Goal: Task Accomplishment & Management: Complete application form

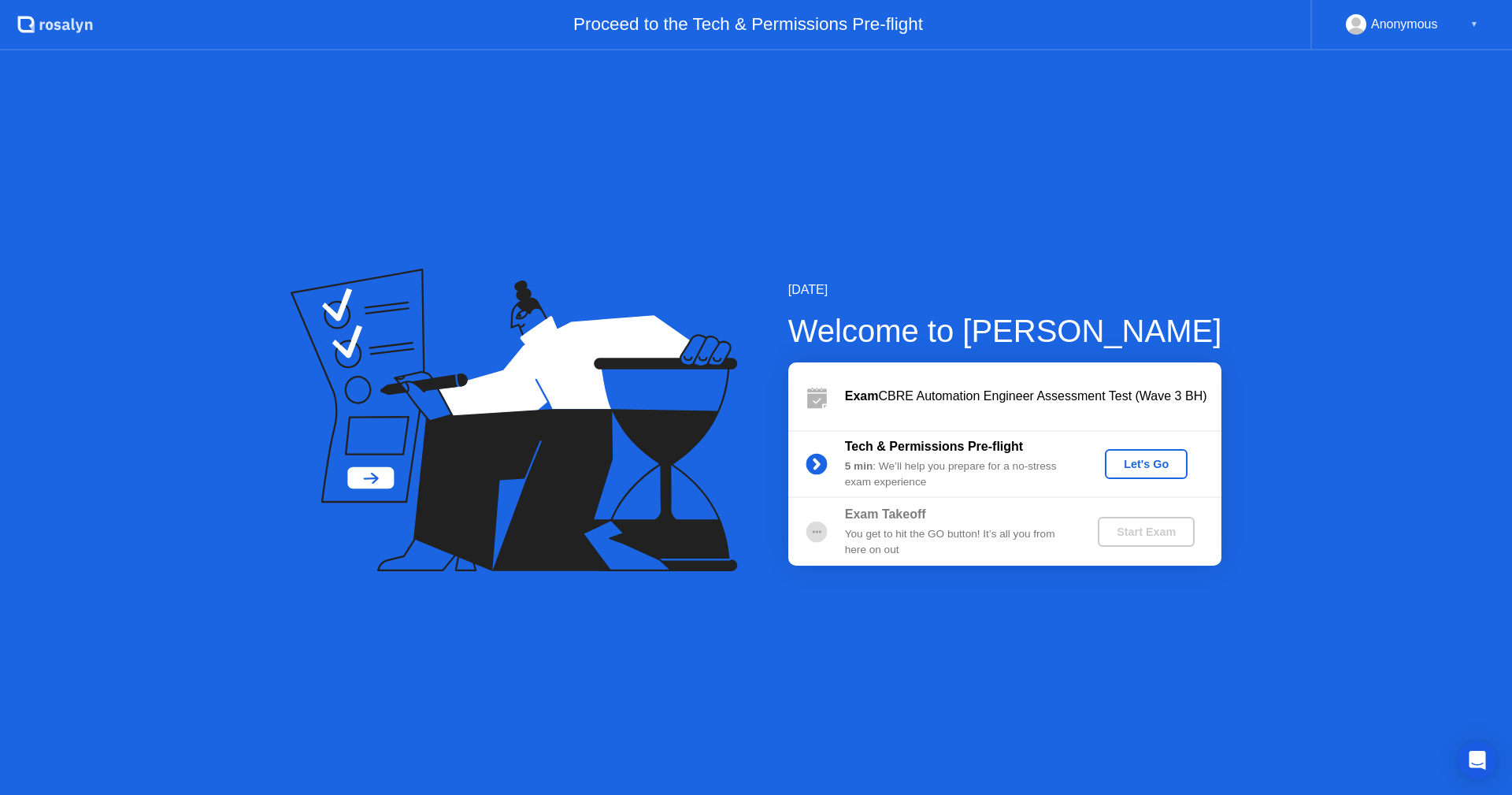
click at [1129, 463] on div "Let's Go" at bounding box center [1146, 463] width 70 height 12
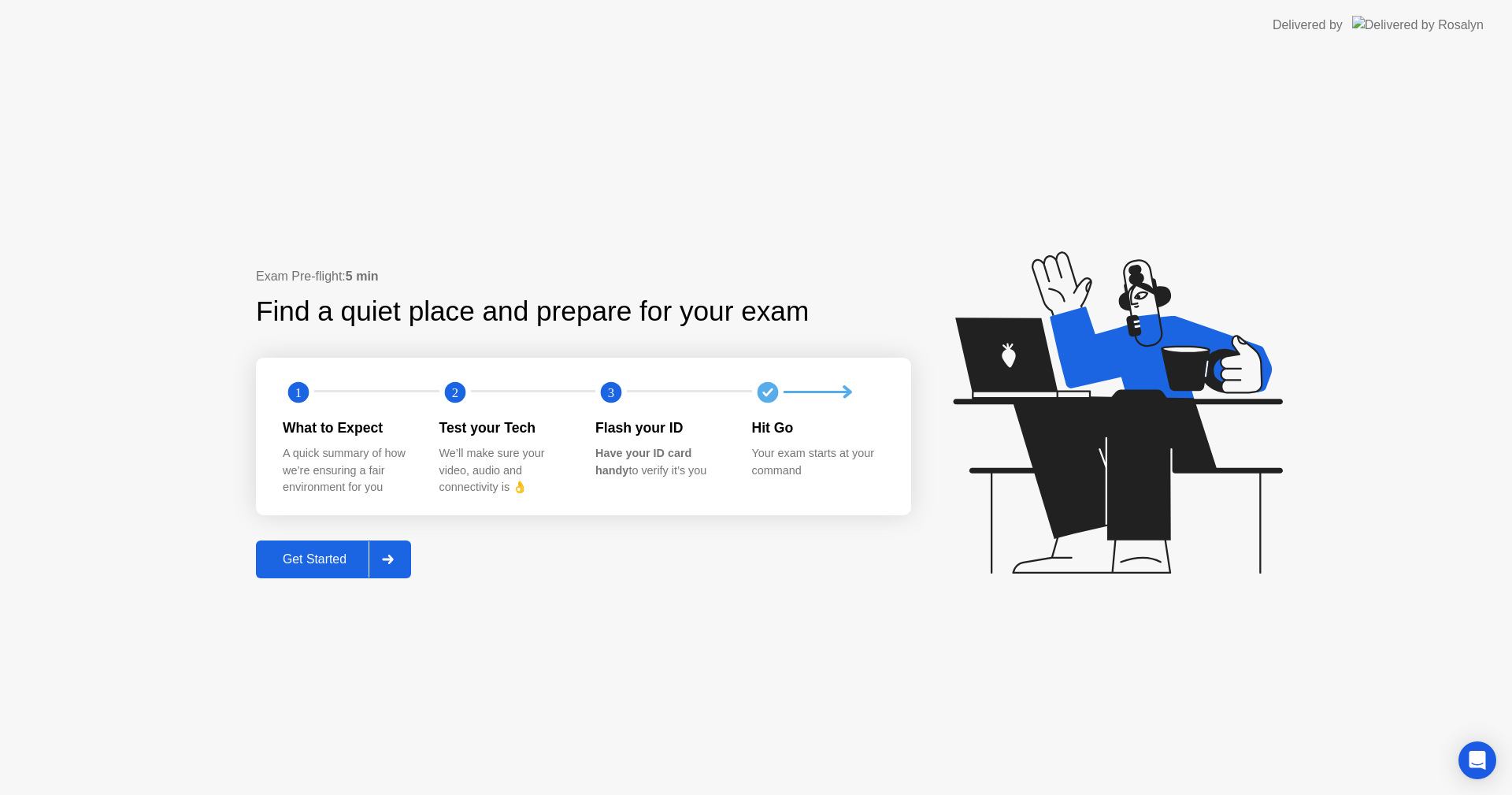
click at [350, 553] on div "Get Started" at bounding box center [314, 559] width 108 height 14
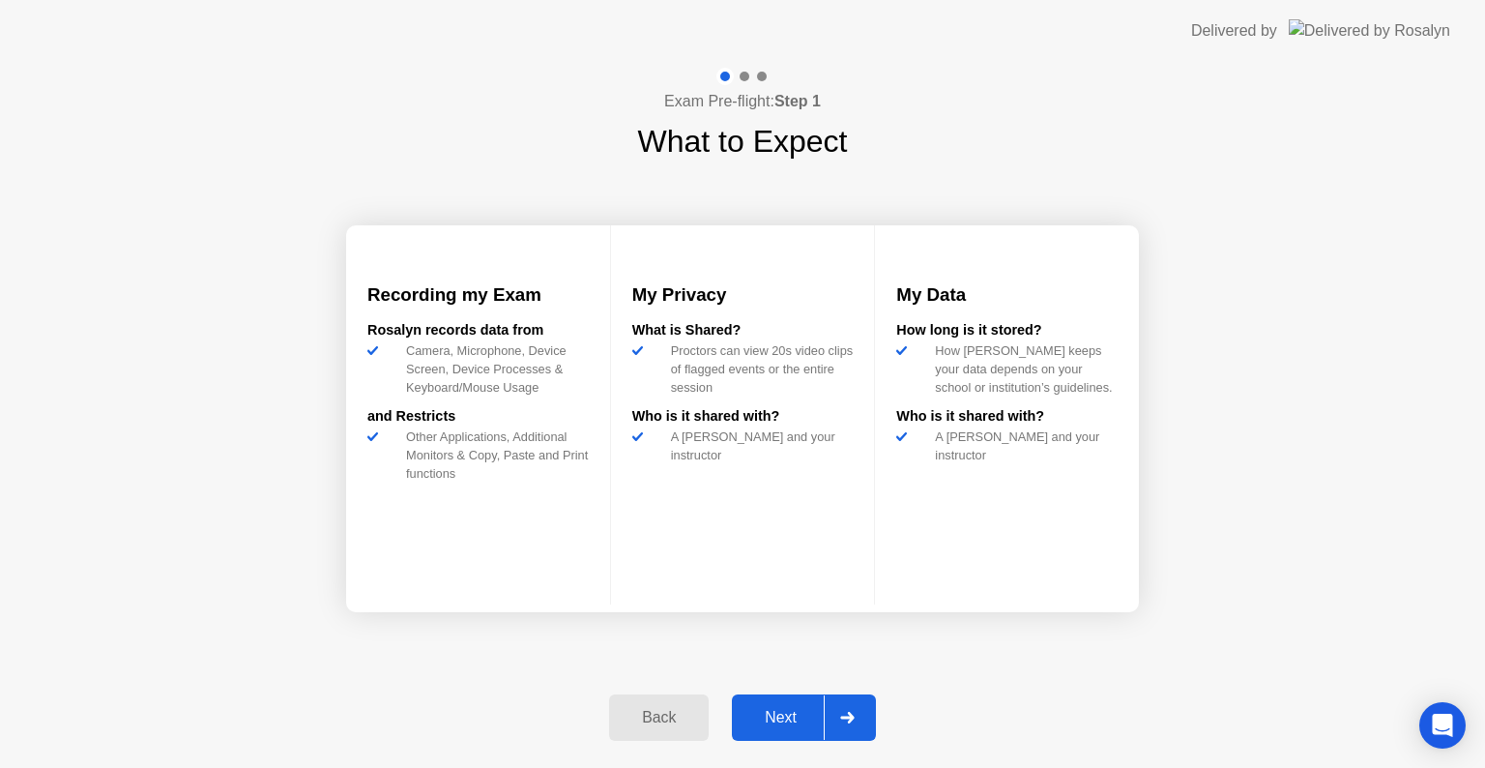
click at [804, 709] on div "Next" at bounding box center [781, 717] width 86 height 17
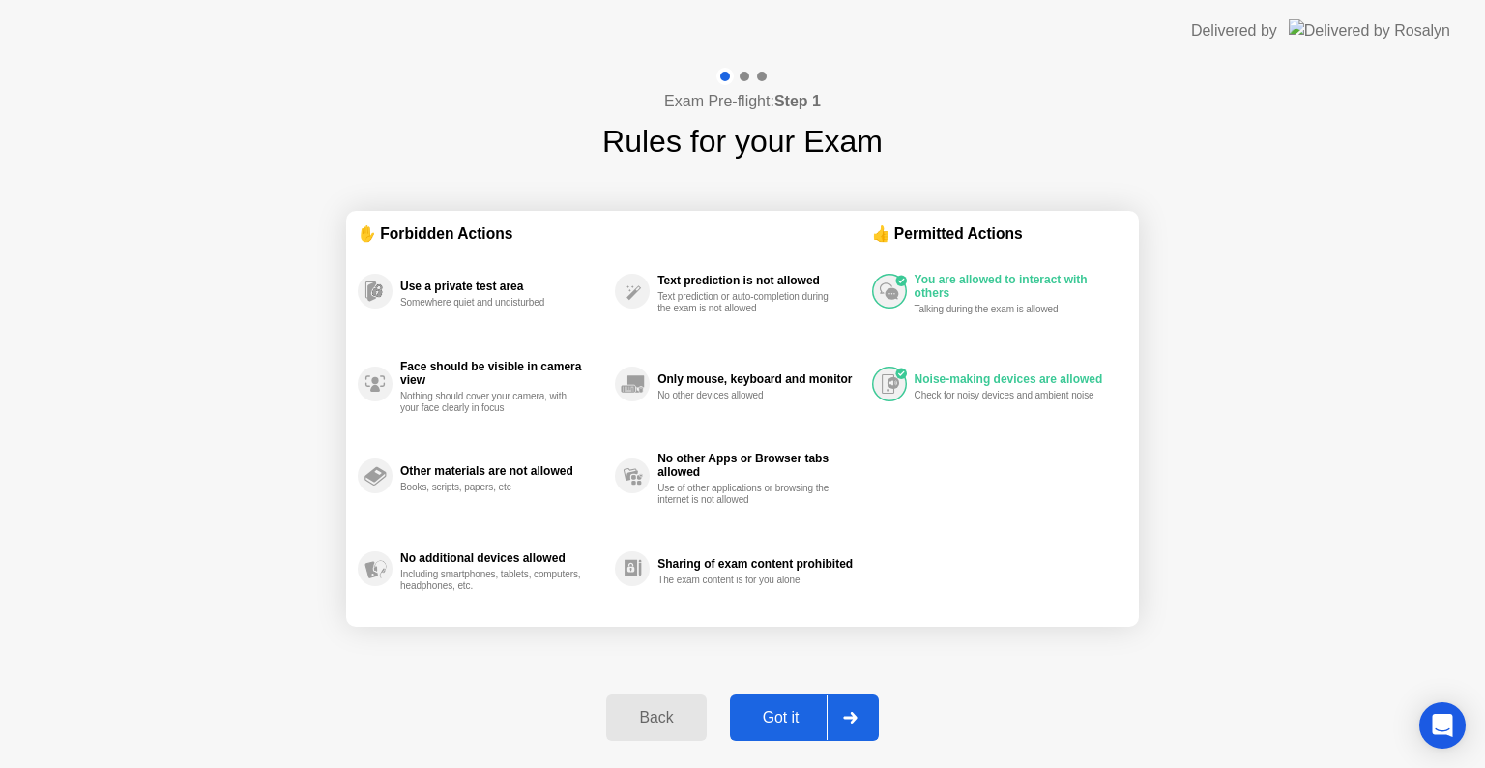
click at [791, 719] on div "Got it" at bounding box center [781, 717] width 91 height 17
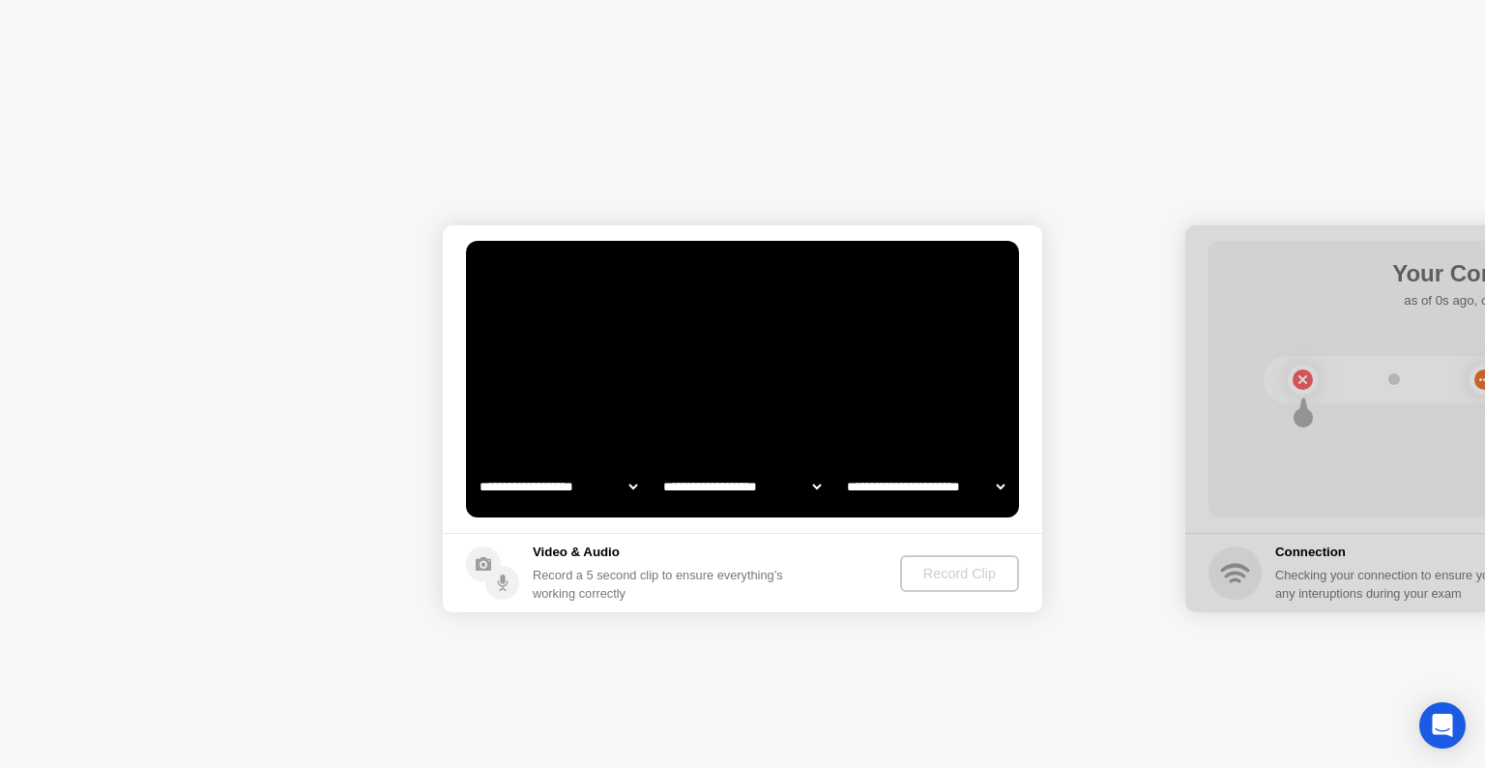
select select "**********"
select select "*******"
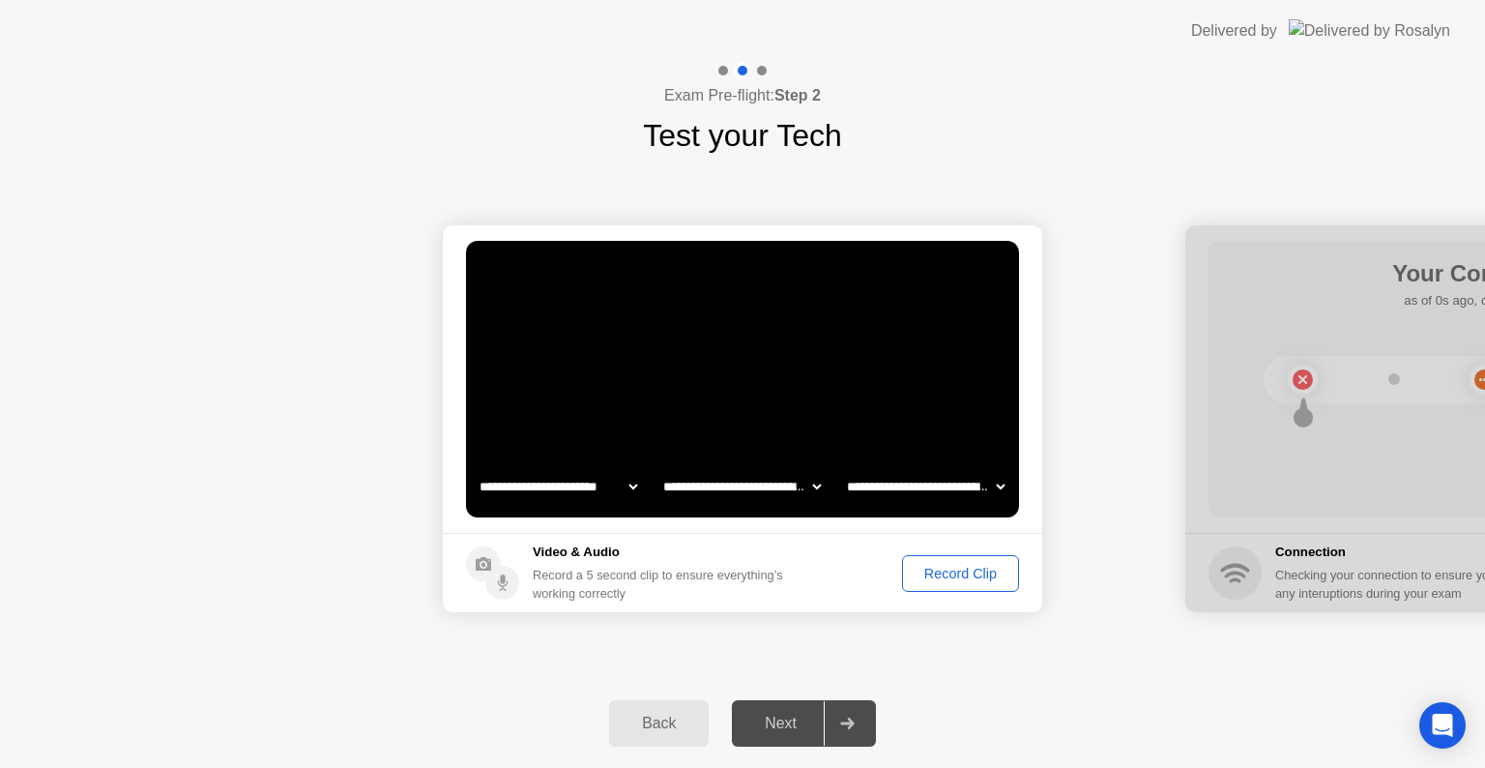
click at [982, 567] on div "Record Clip" at bounding box center [960, 573] width 103 height 15
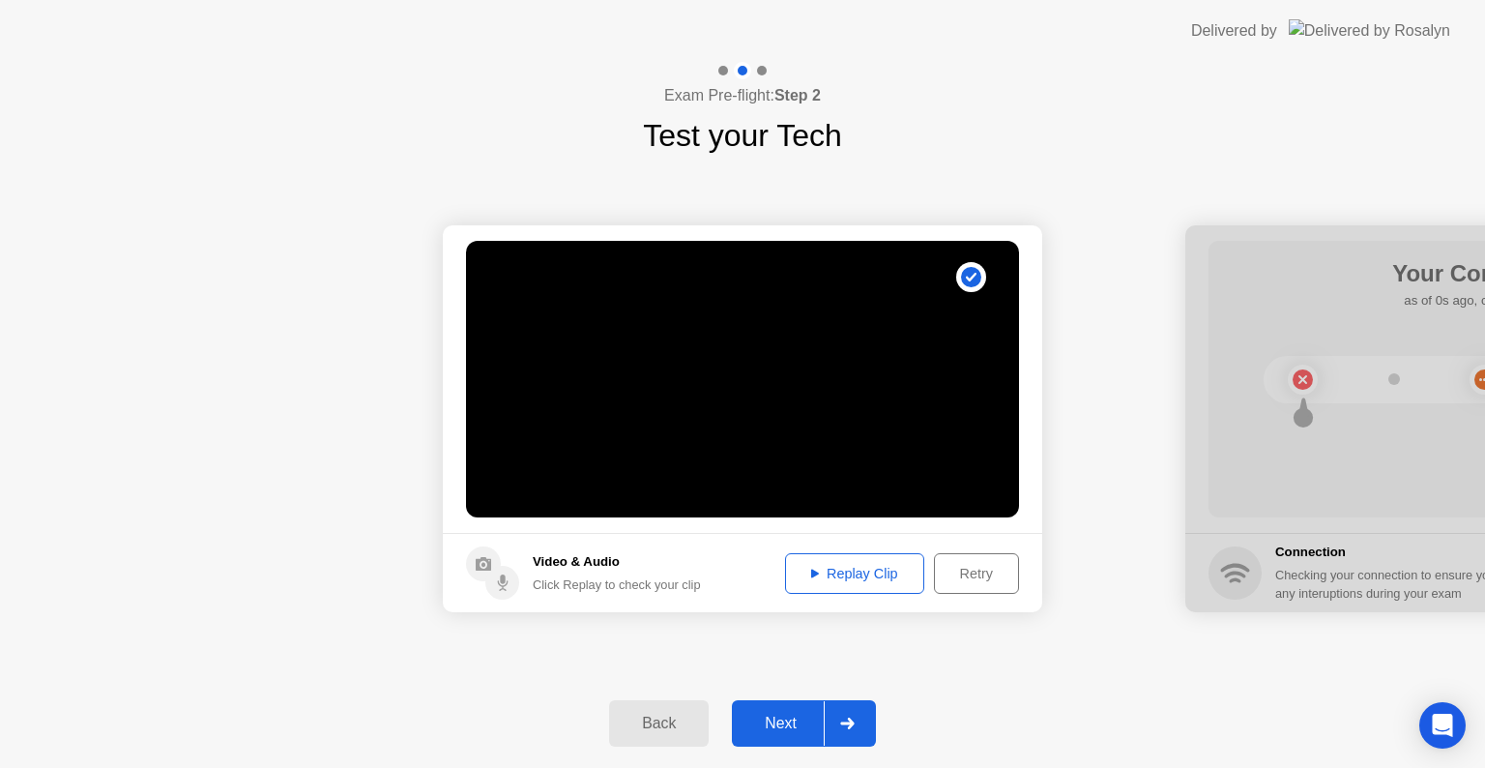
click at [795, 723] on div "Next" at bounding box center [781, 723] width 86 height 17
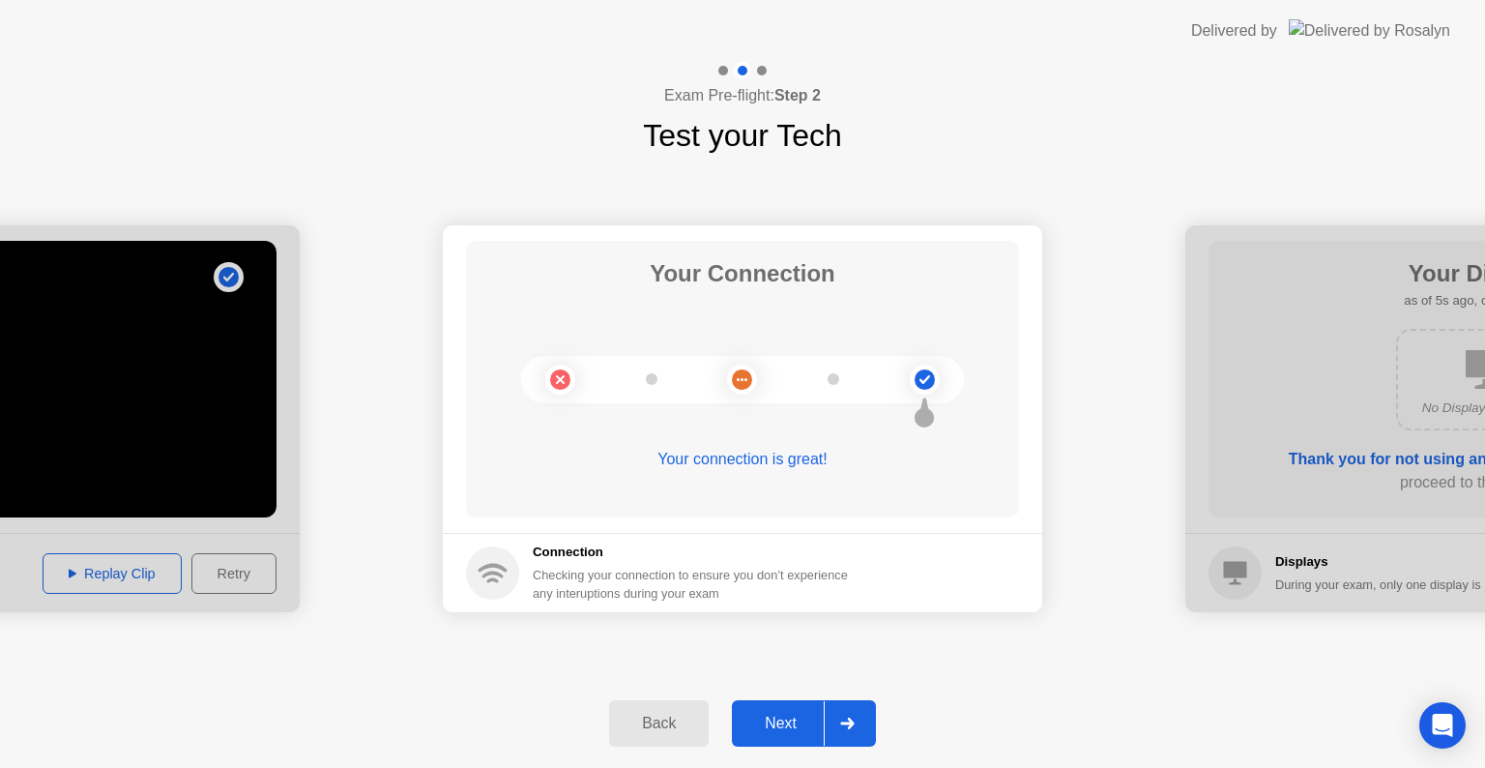
click at [784, 718] on div "Next" at bounding box center [781, 723] width 86 height 17
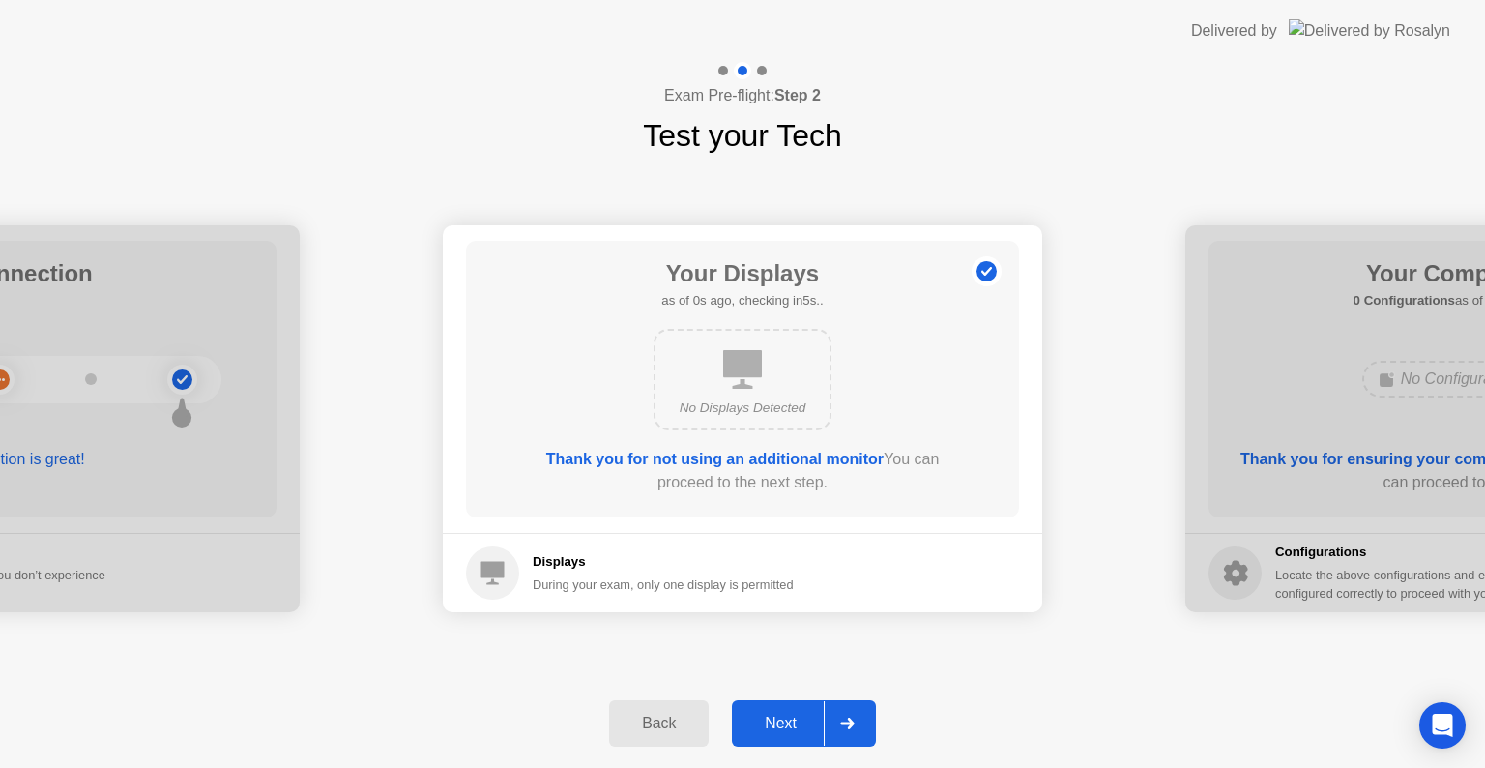
click at [784, 718] on div "Next" at bounding box center [781, 723] width 86 height 17
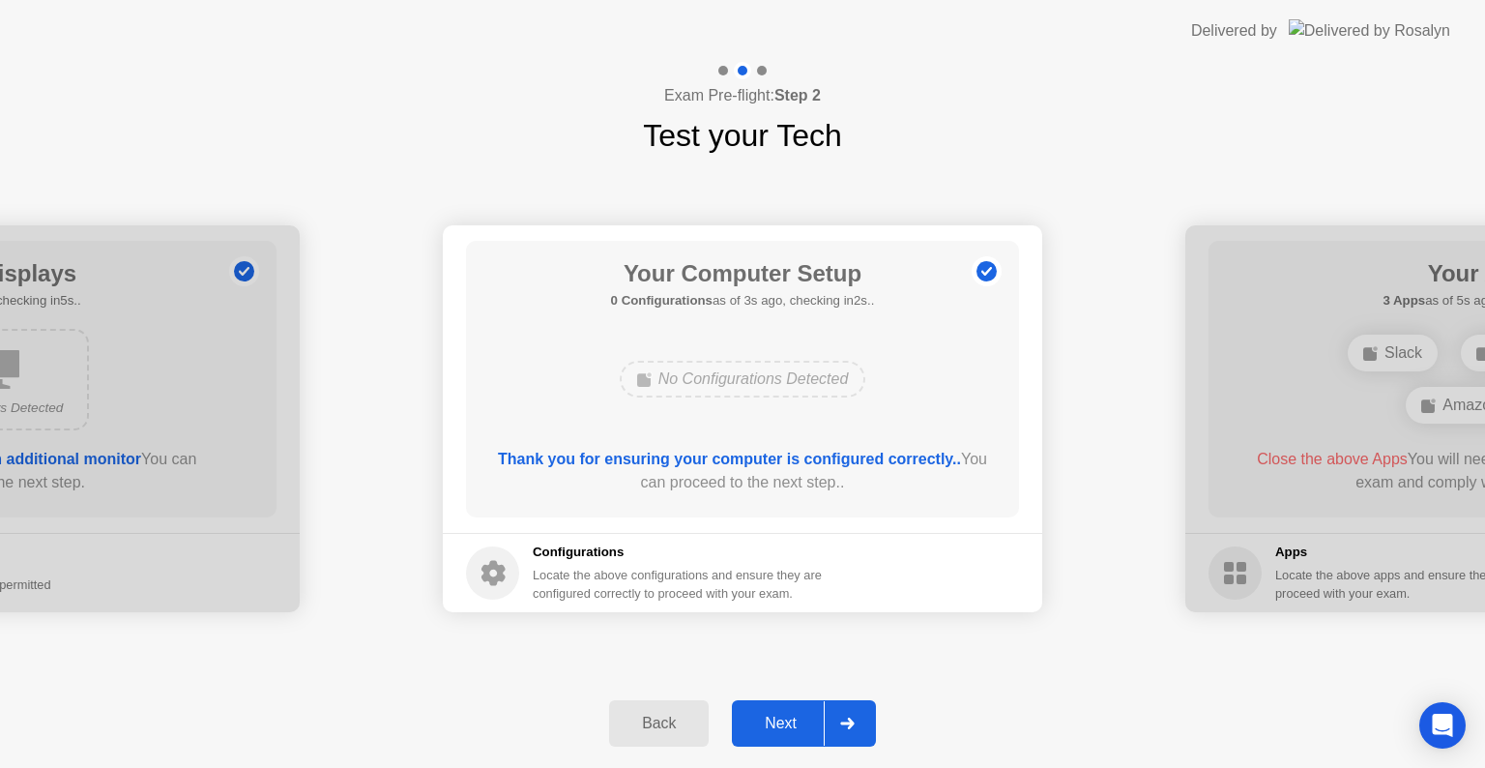
click at [784, 718] on div "Next" at bounding box center [781, 723] width 86 height 17
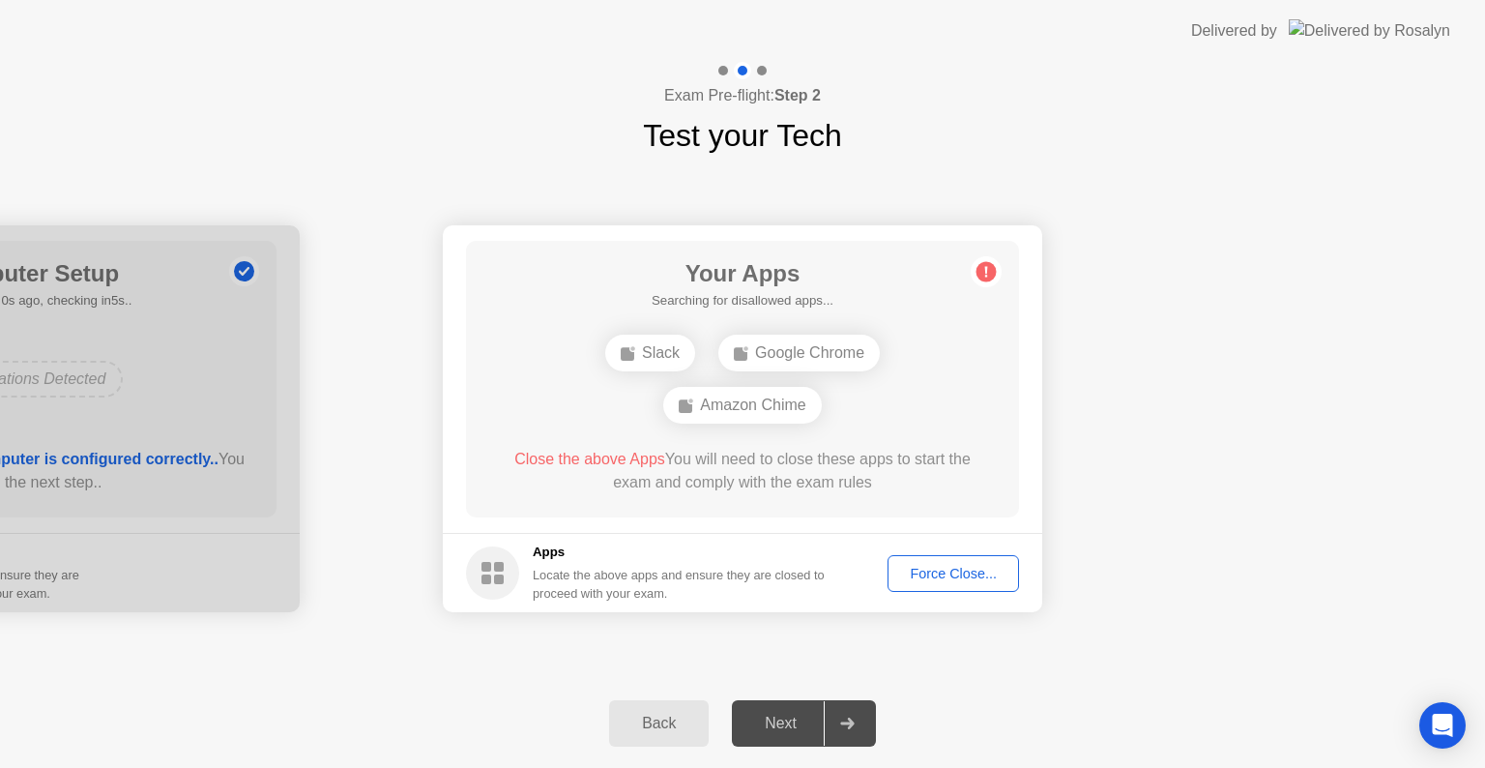
click at [959, 569] on div "Force Close..." at bounding box center [953, 573] width 118 height 15
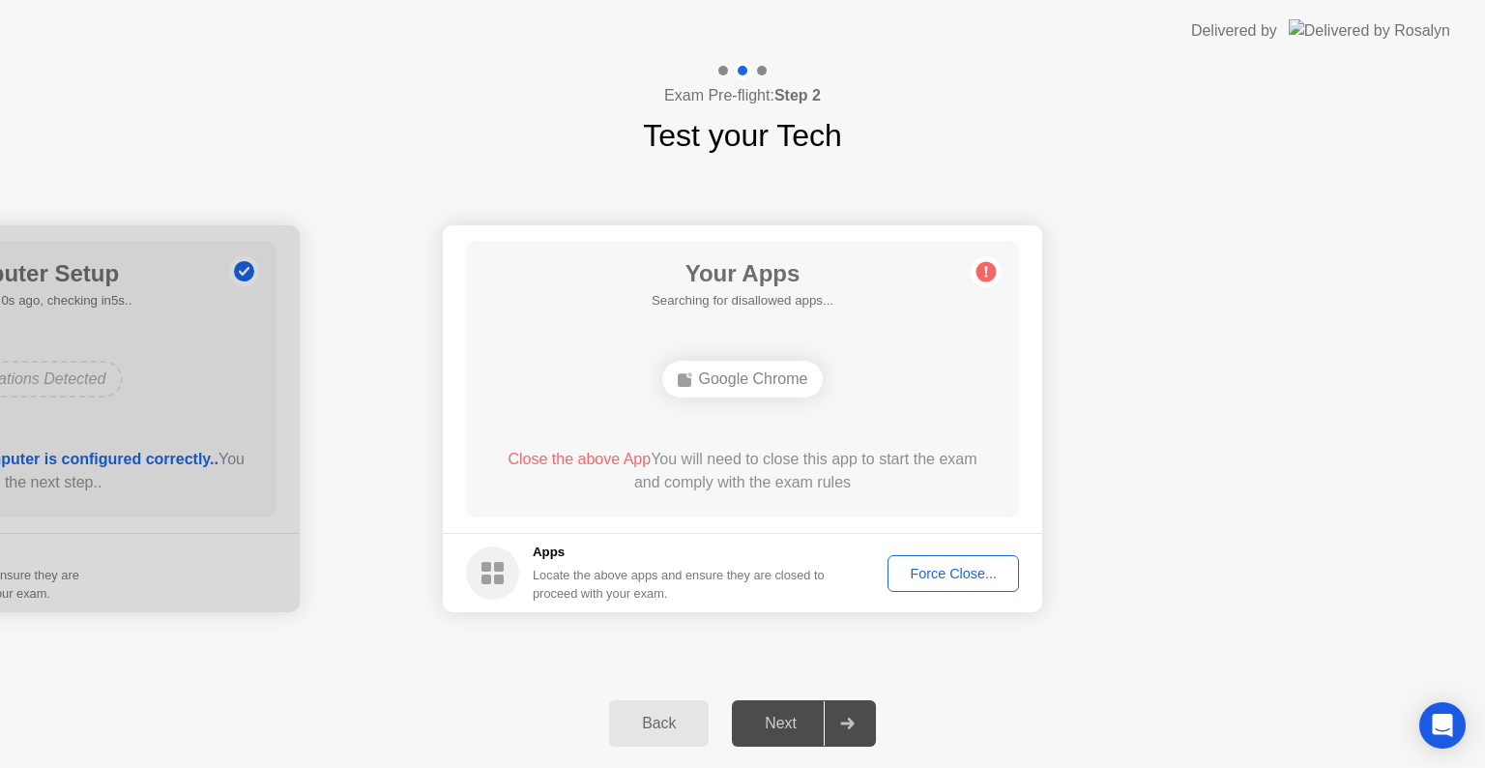
click at [945, 577] on div "Force Close..." at bounding box center [953, 573] width 118 height 15
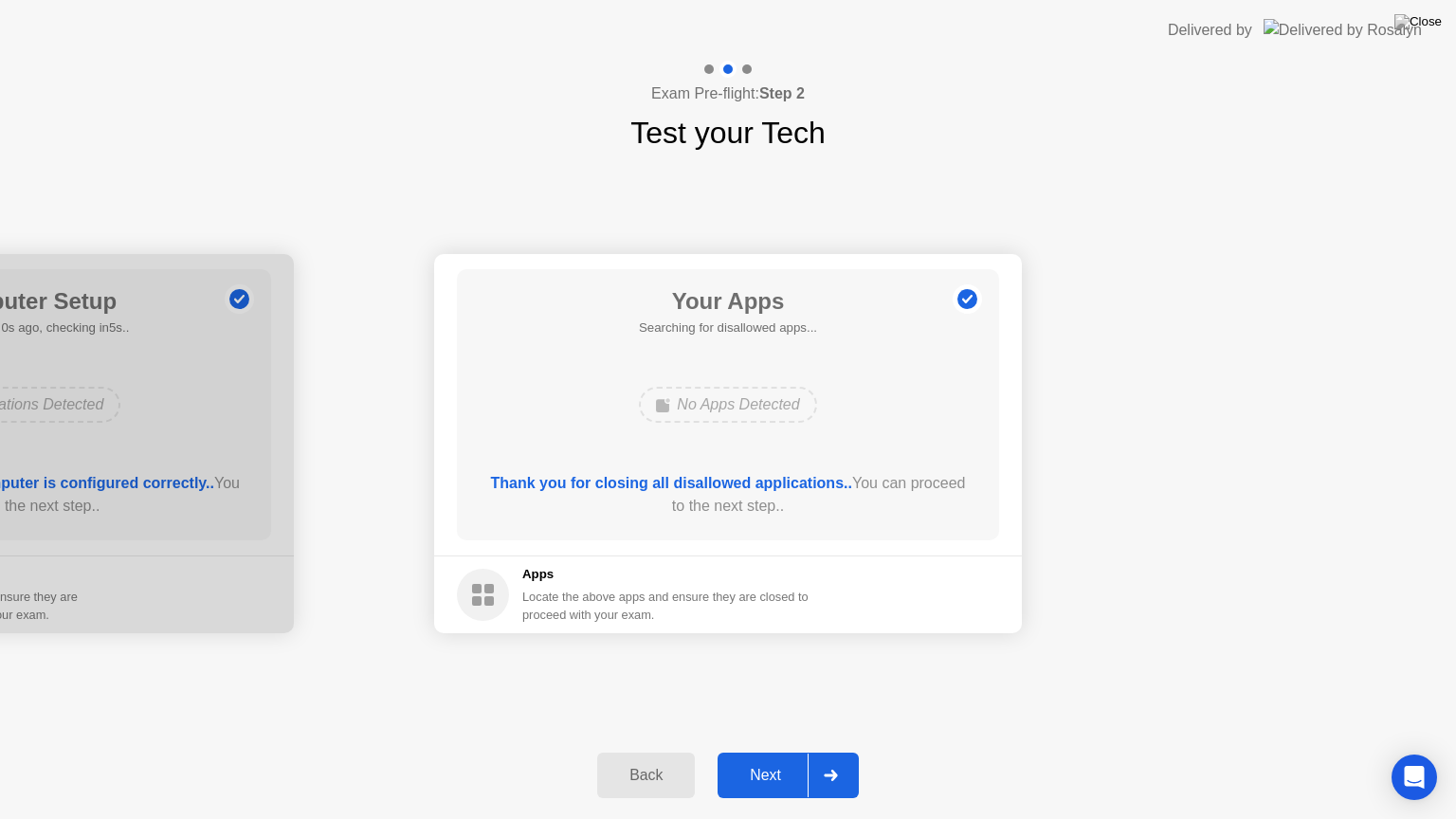
click at [771, 768] on div "Next" at bounding box center [766, 775] width 84 height 17
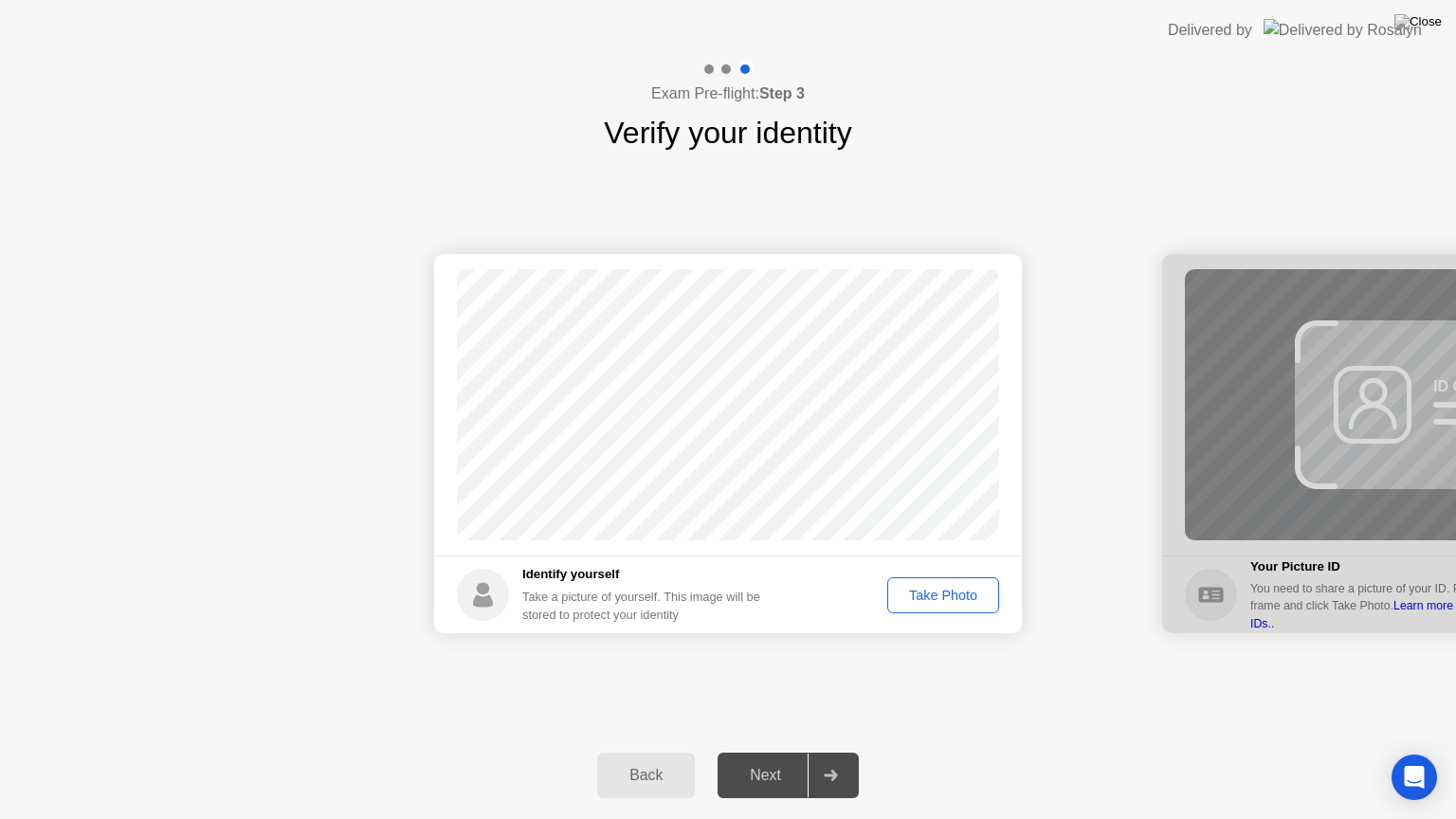
click at [939, 593] on div "Take Photo" at bounding box center [943, 594] width 99 height 15
click at [766, 782] on div "Next" at bounding box center [766, 775] width 84 height 17
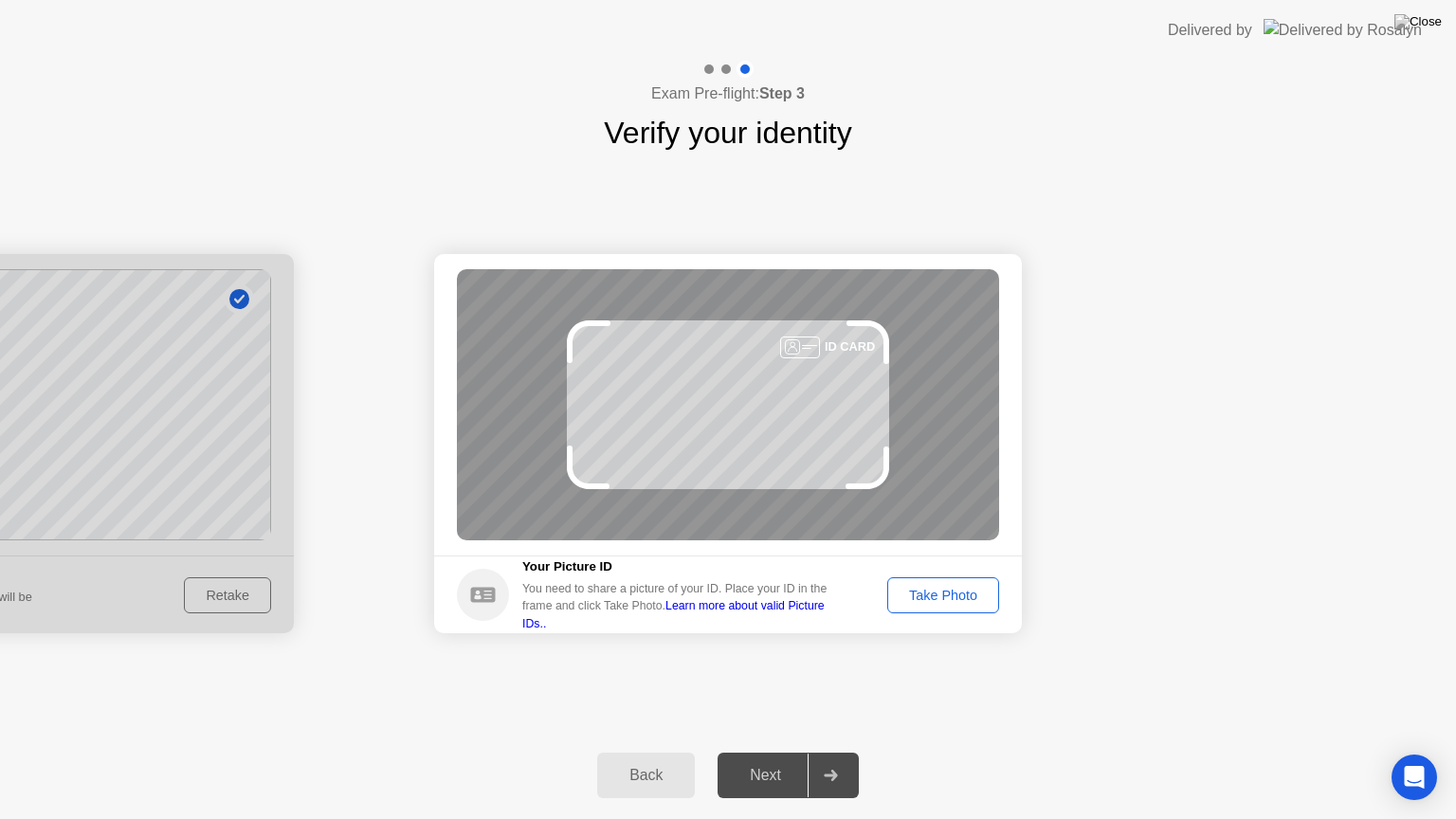
click at [934, 598] on div "Take Photo" at bounding box center [943, 594] width 99 height 15
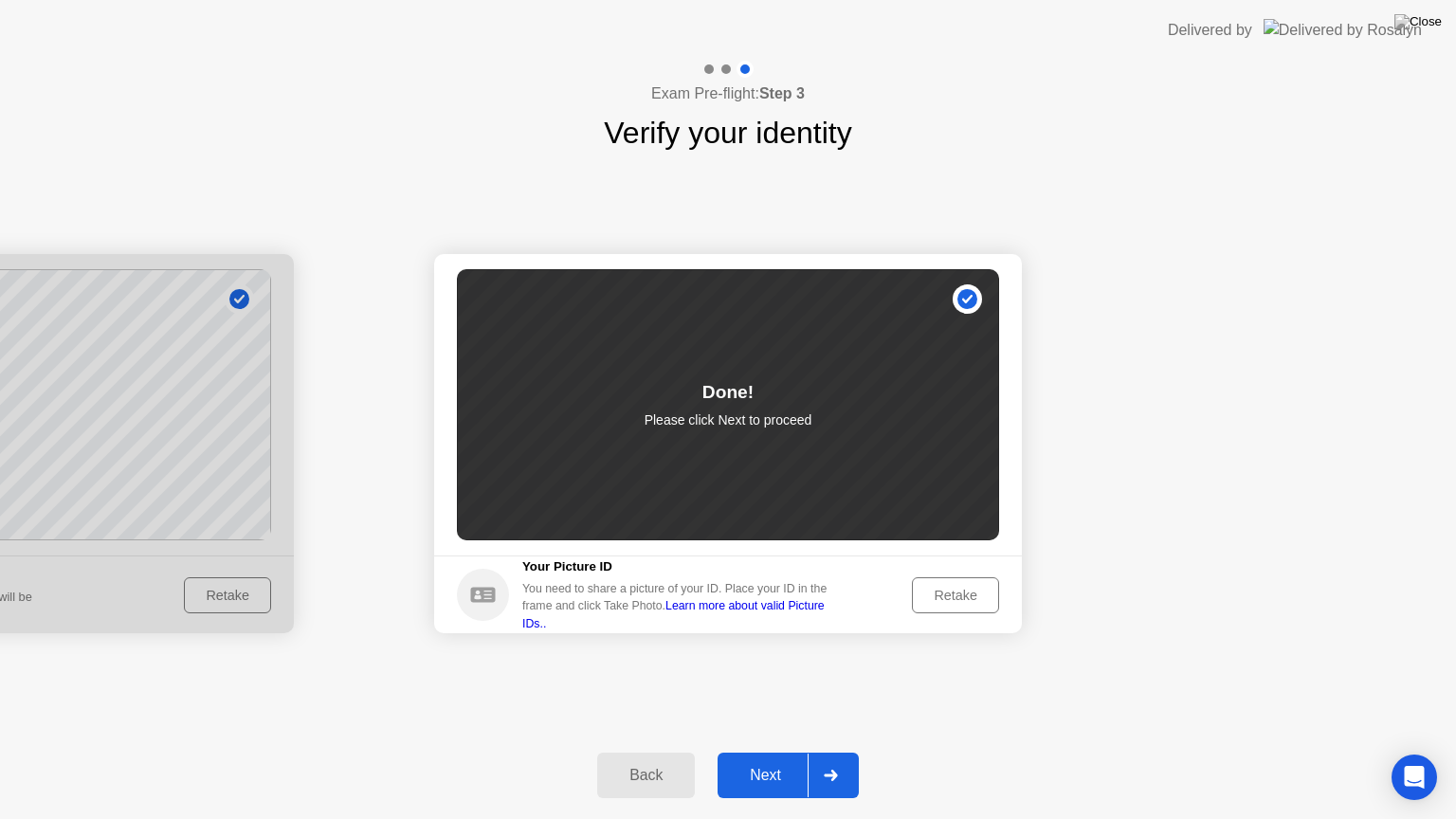
click at [757, 772] on div "Next" at bounding box center [766, 775] width 84 height 17
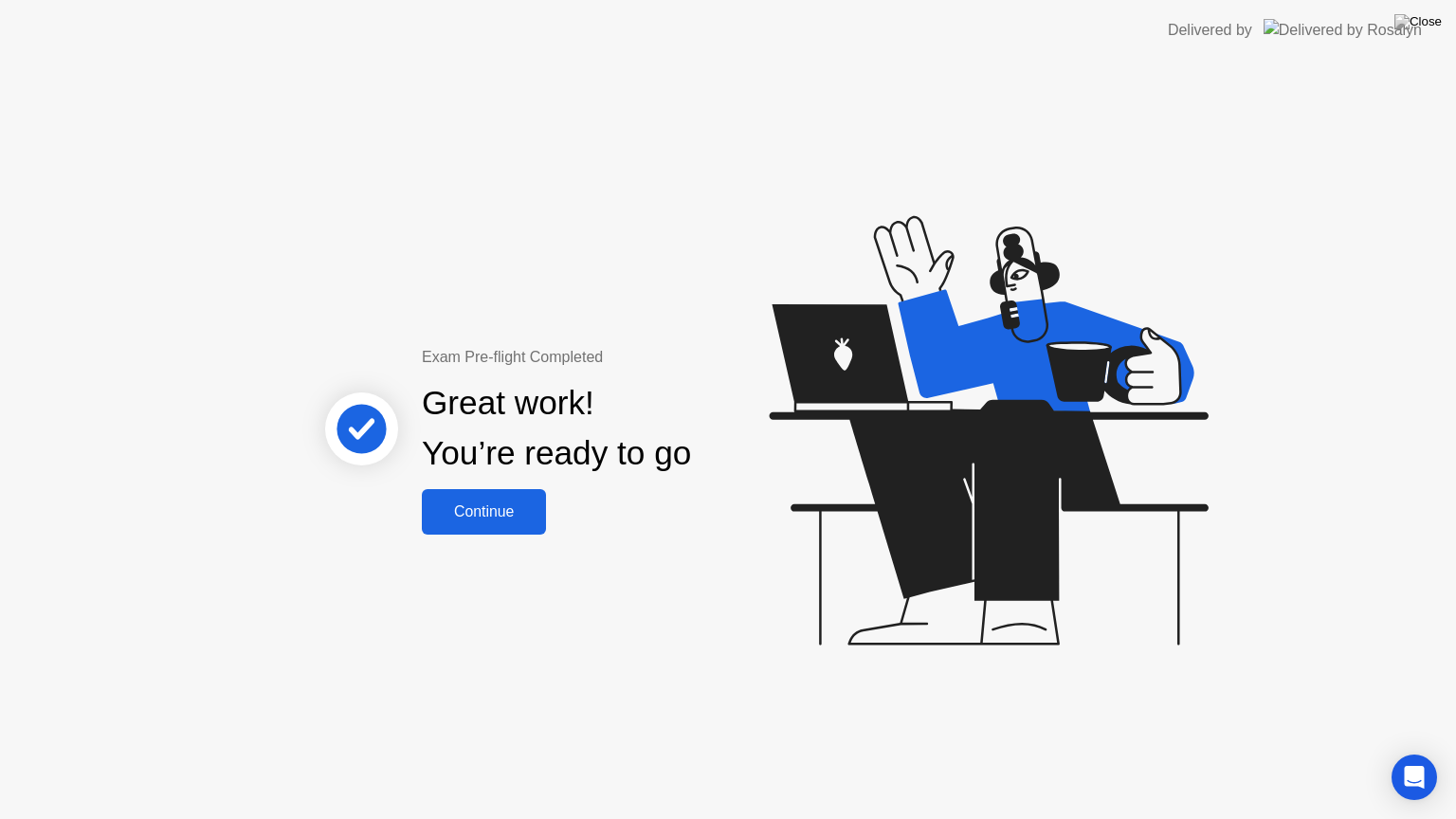
click at [501, 503] on div "Continue" at bounding box center [483, 511] width 113 height 17
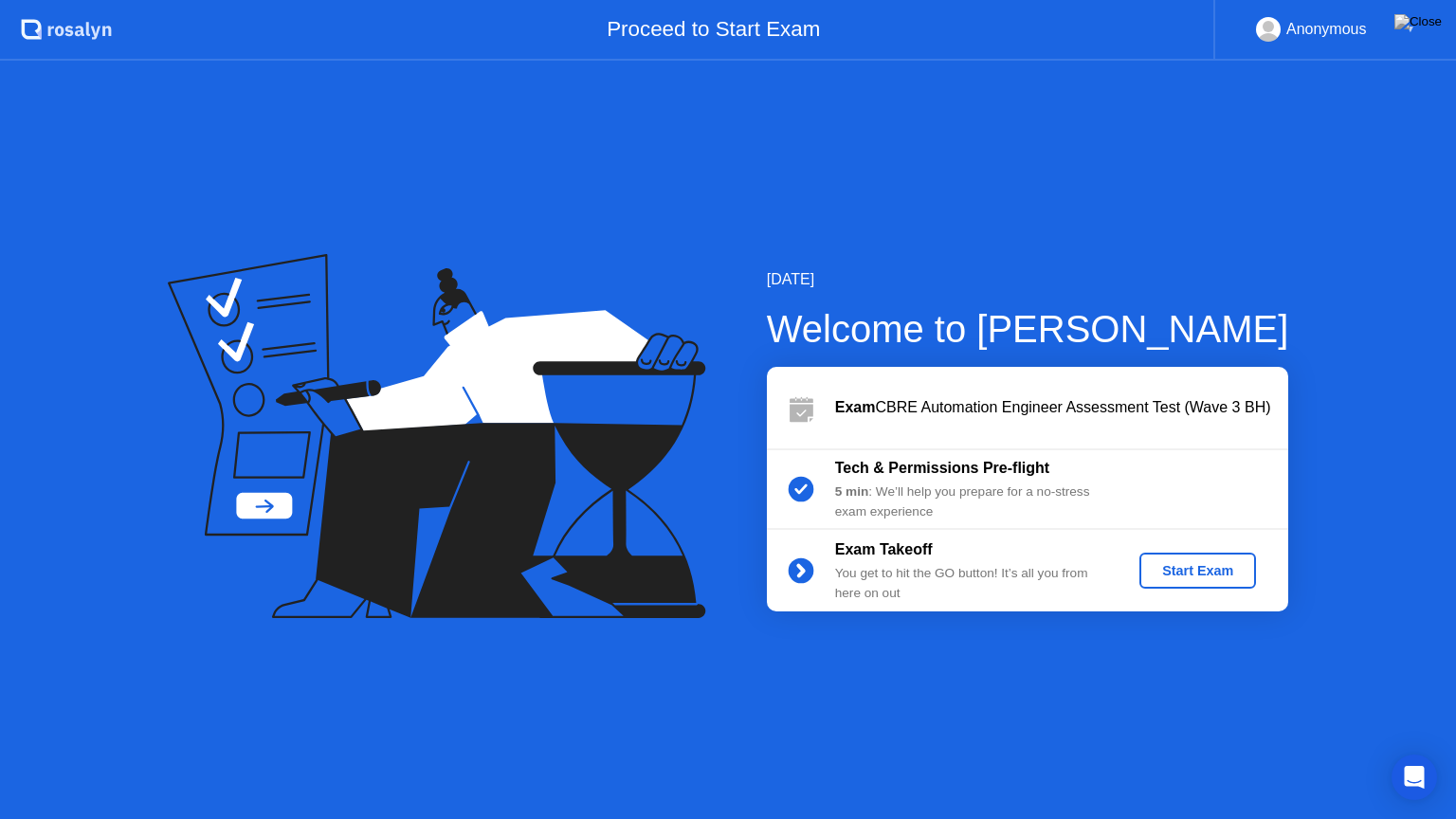
click at [1180, 568] on div "Start Exam" at bounding box center [1197, 570] width 101 height 15
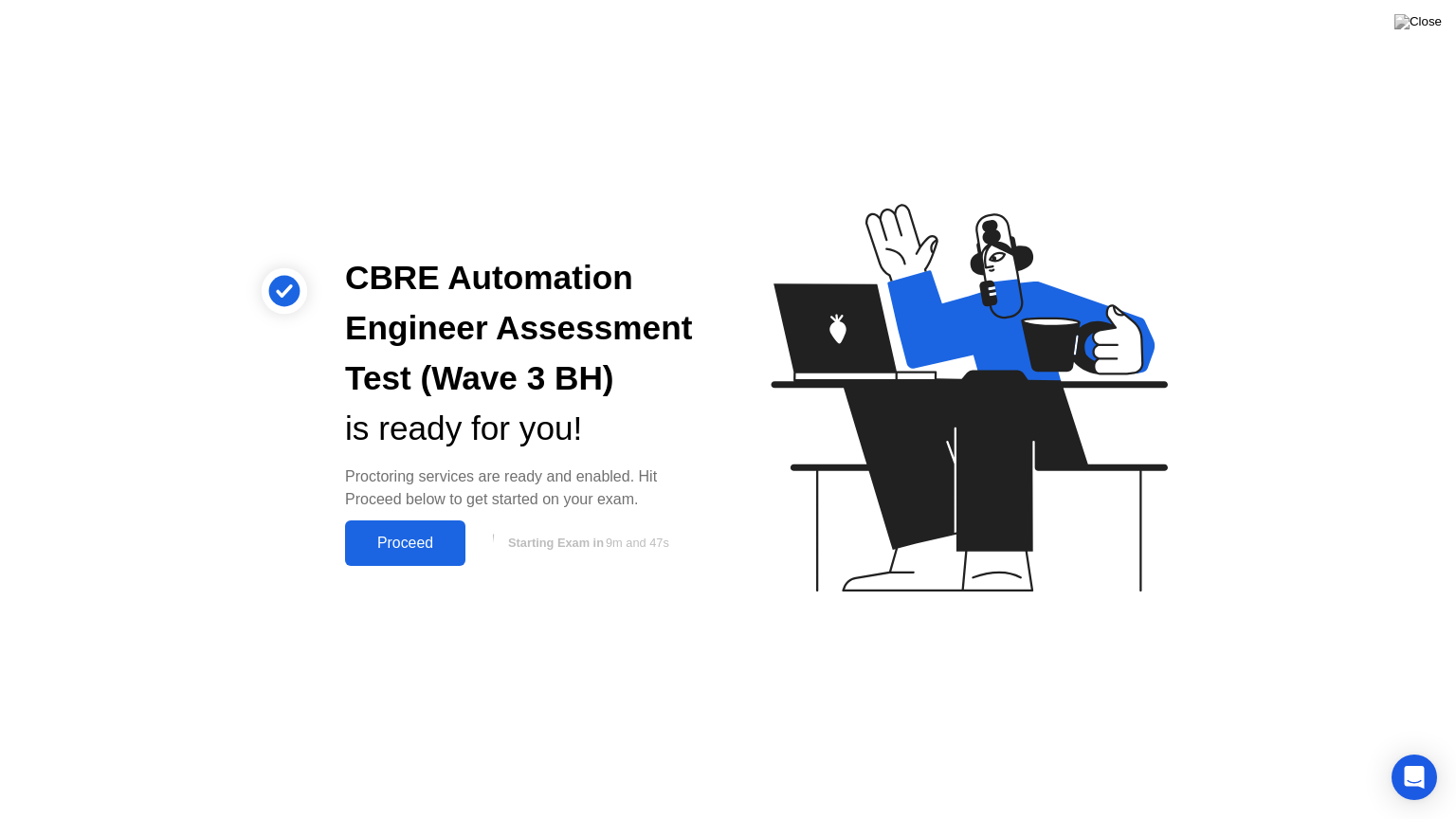
click at [425, 535] on div "Proceed" at bounding box center [405, 542] width 109 height 17
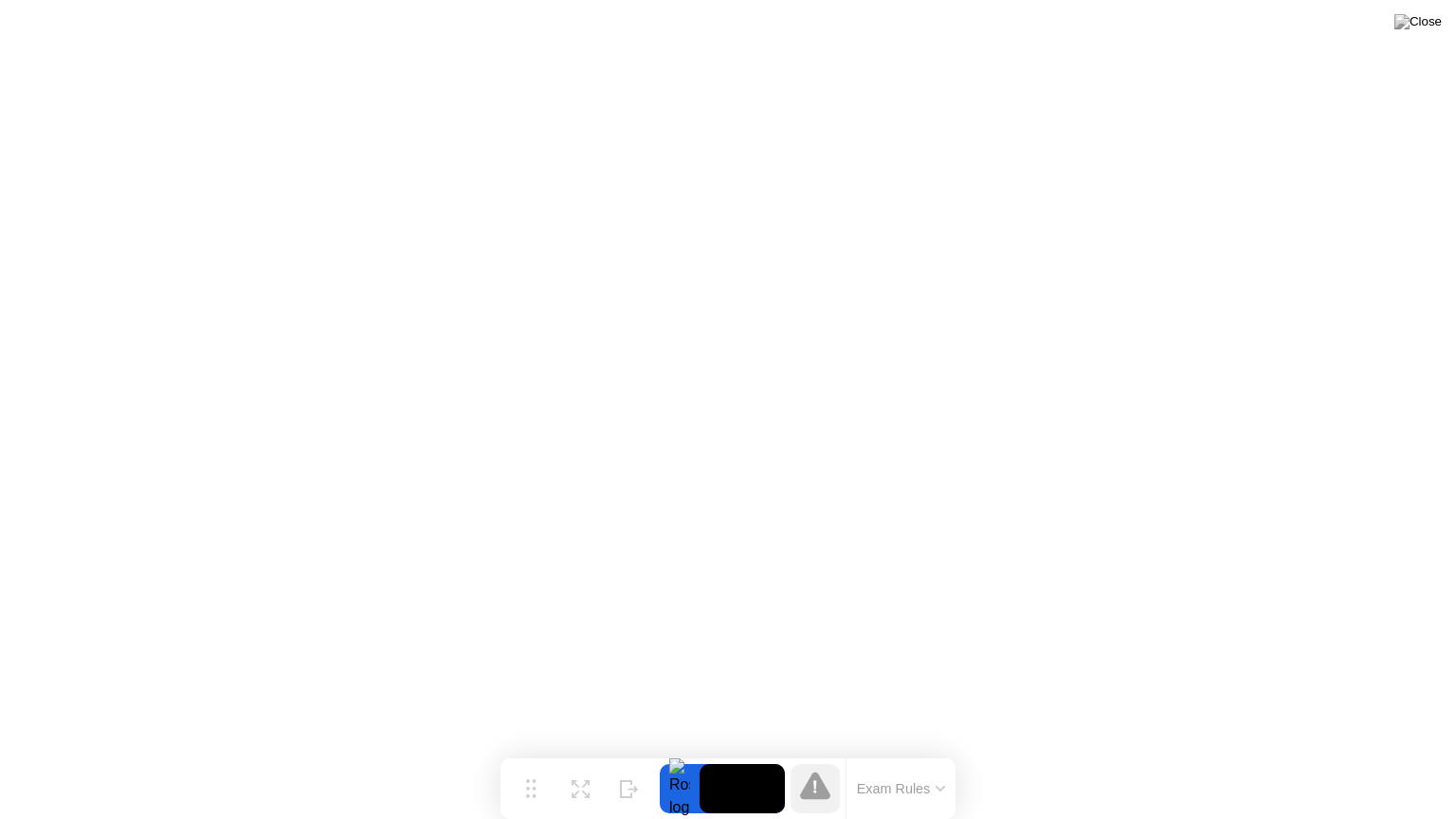
click at [940, 791] on icon at bounding box center [940, 790] width 8 height 4
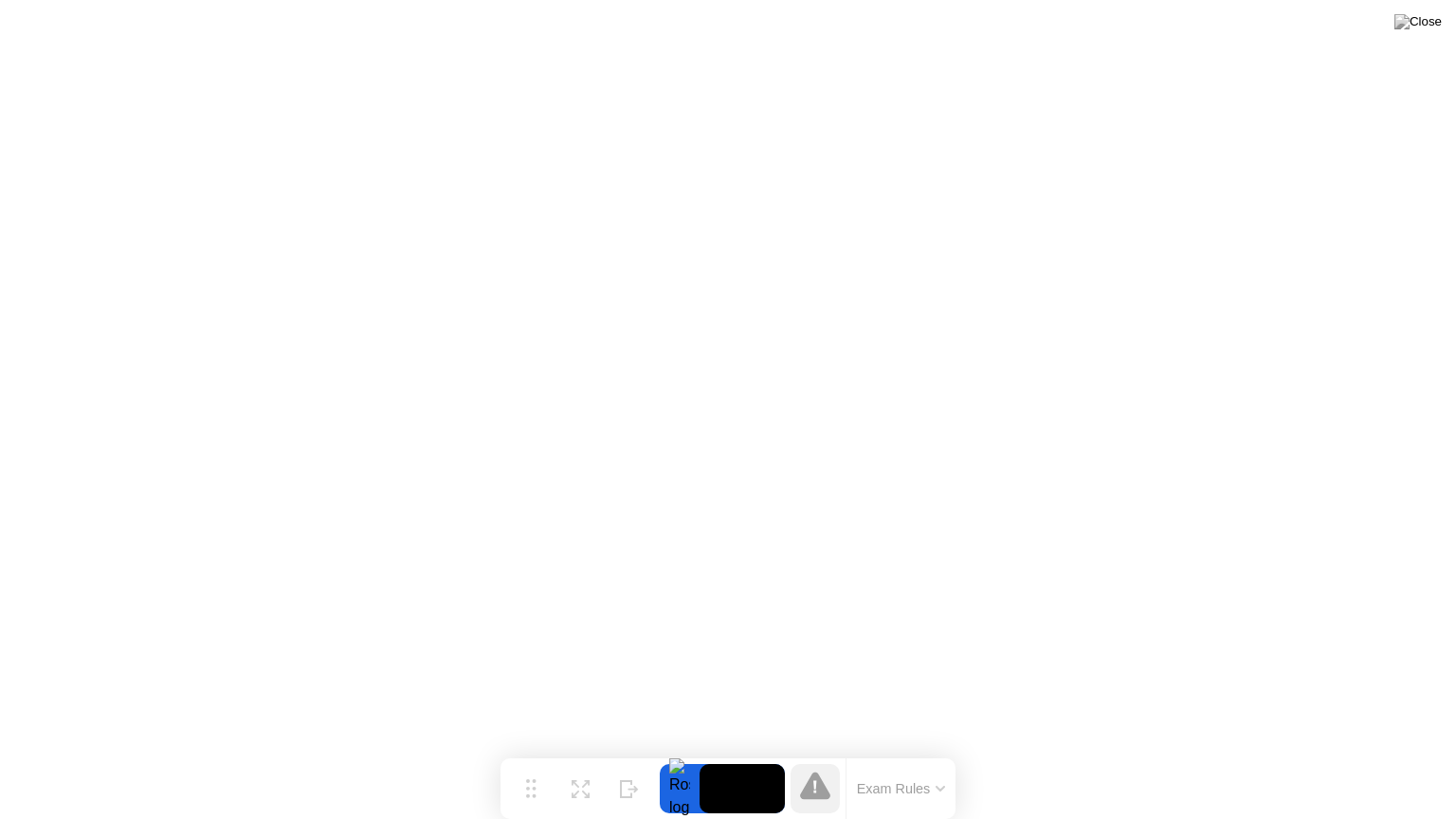
click at [820, 789] on icon at bounding box center [815, 786] width 30 height 27
click at [689, 787] on div at bounding box center [679, 789] width 40 height 49
click at [729, 790] on video at bounding box center [742, 789] width 85 height 49
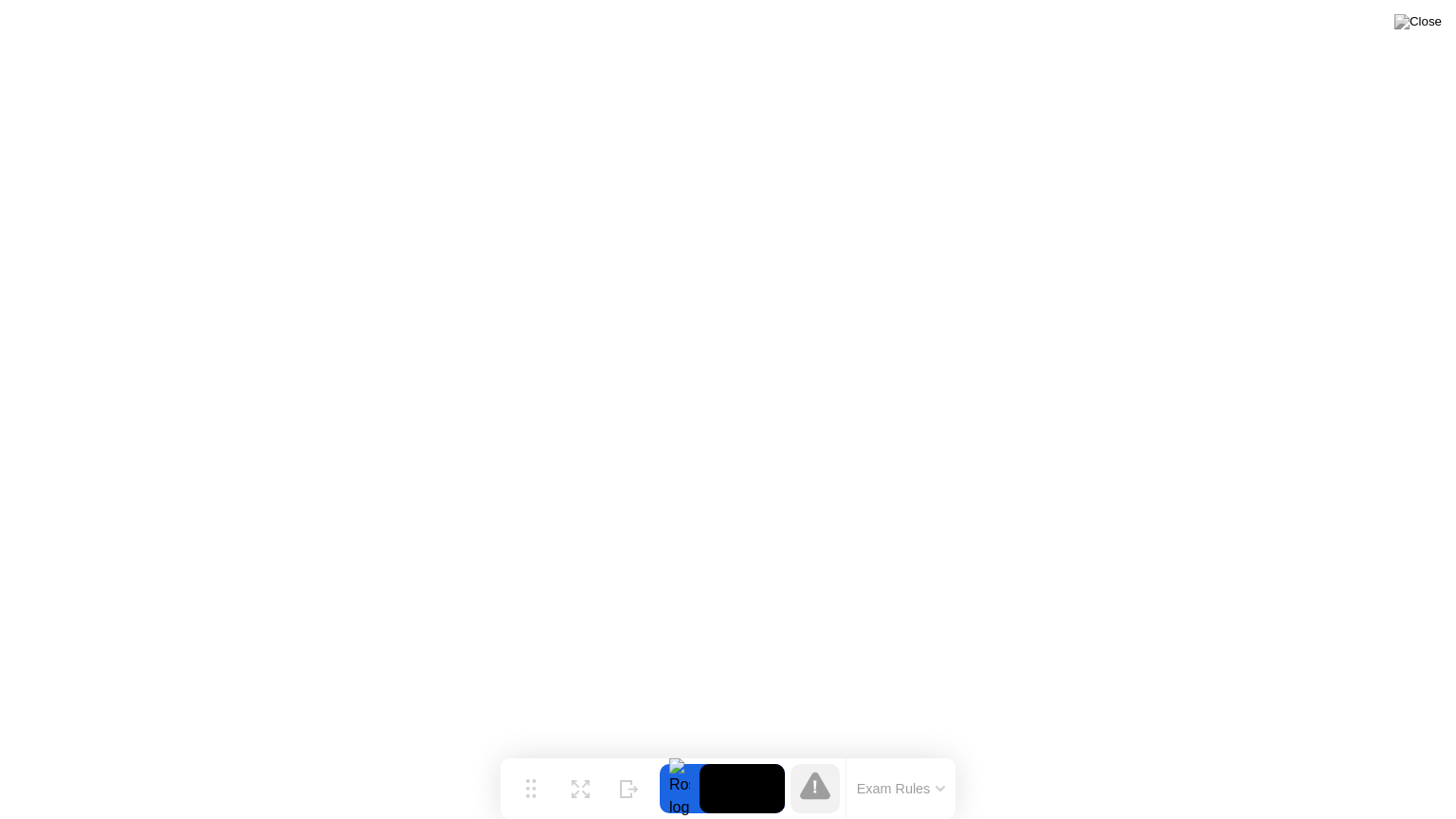
click at [729, 790] on video at bounding box center [742, 789] width 85 height 49
click at [691, 794] on div at bounding box center [679, 789] width 40 height 49
click at [940, 793] on button "Exam Rules" at bounding box center [901, 789] width 100 height 17
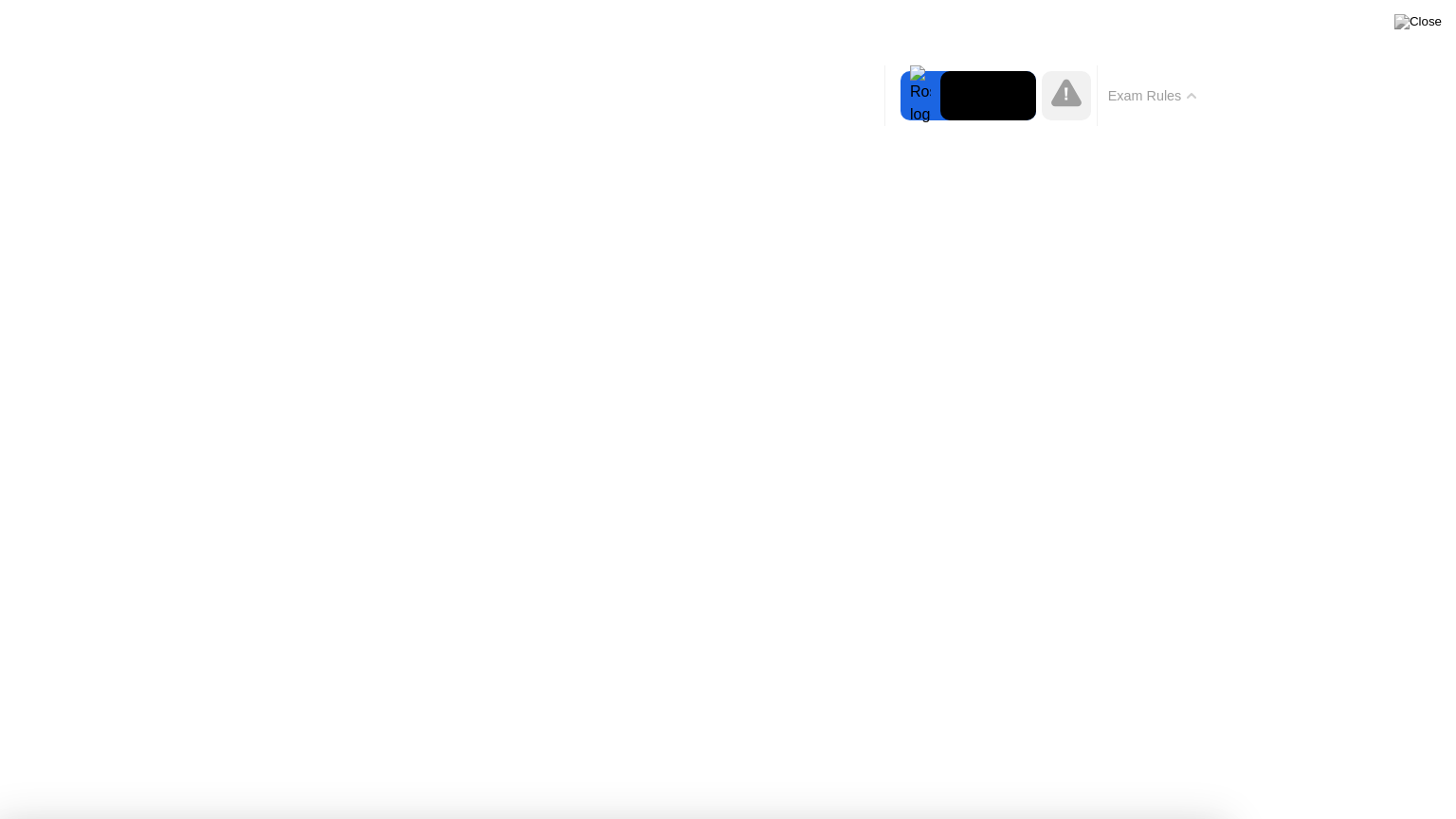
click at [1065, 102] on icon at bounding box center [1066, 92] width 30 height 27
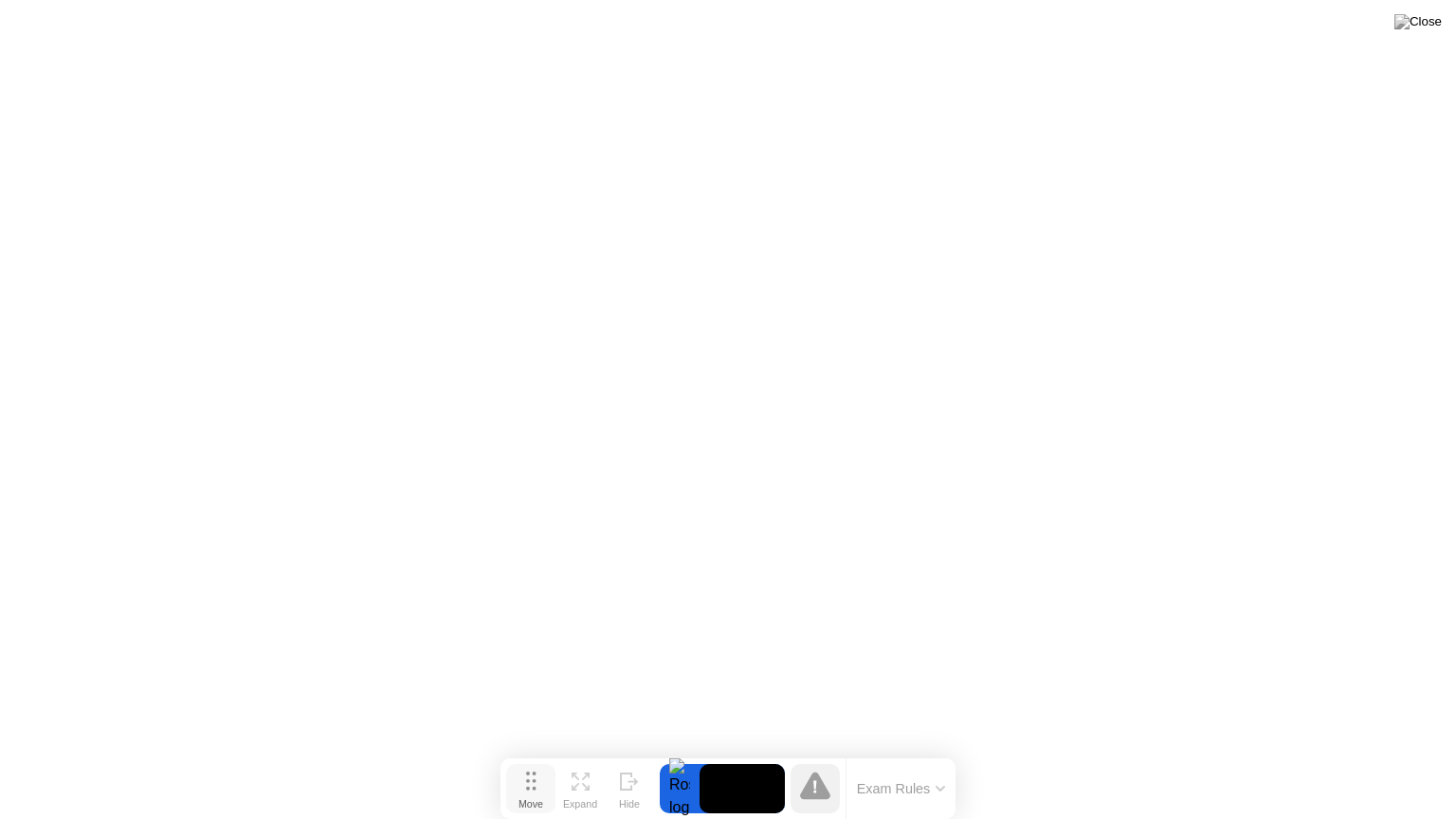
click at [538, 782] on button "Move" at bounding box center [530, 789] width 49 height 49
drag, startPoint x: 530, startPoint y: 790, endPoint x: 522, endPoint y: 770, distance: 21.5
click at [522, 770] on icon at bounding box center [520, 768] width 11 height 19
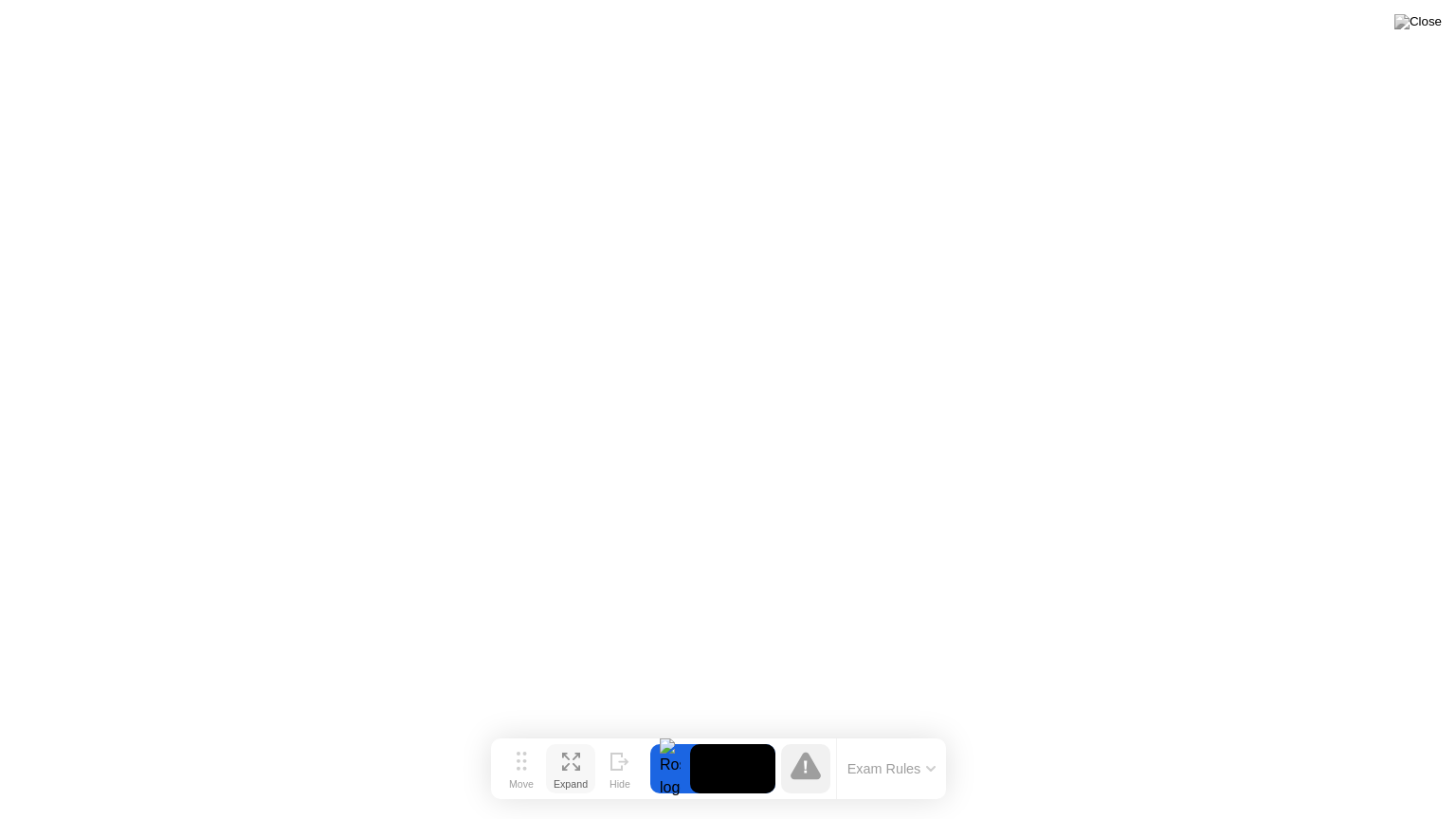
click at [573, 770] on button "Expand" at bounding box center [571, 769] width 49 height 49
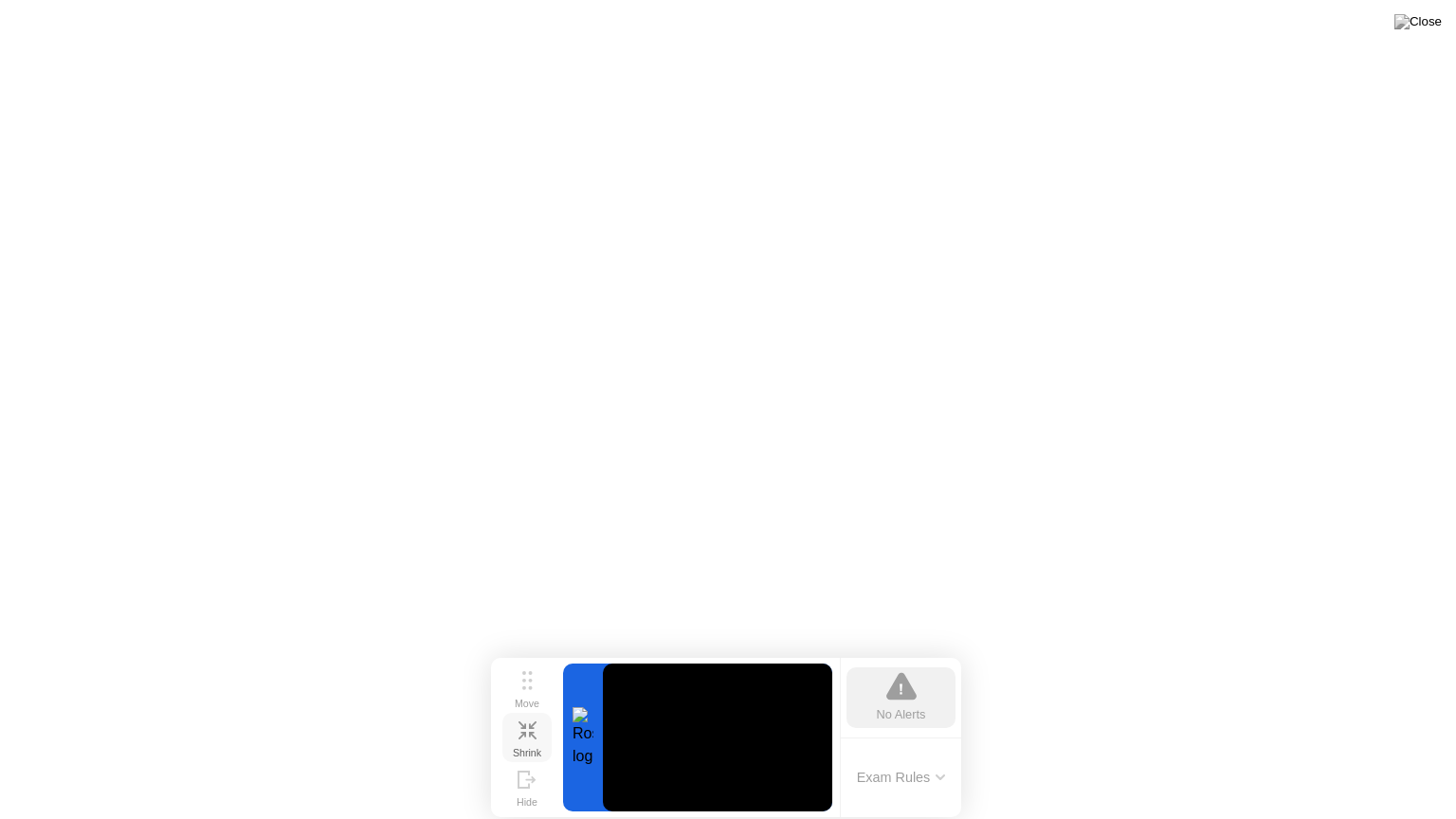
click at [530, 737] on icon at bounding box center [527, 731] width 18 height 18
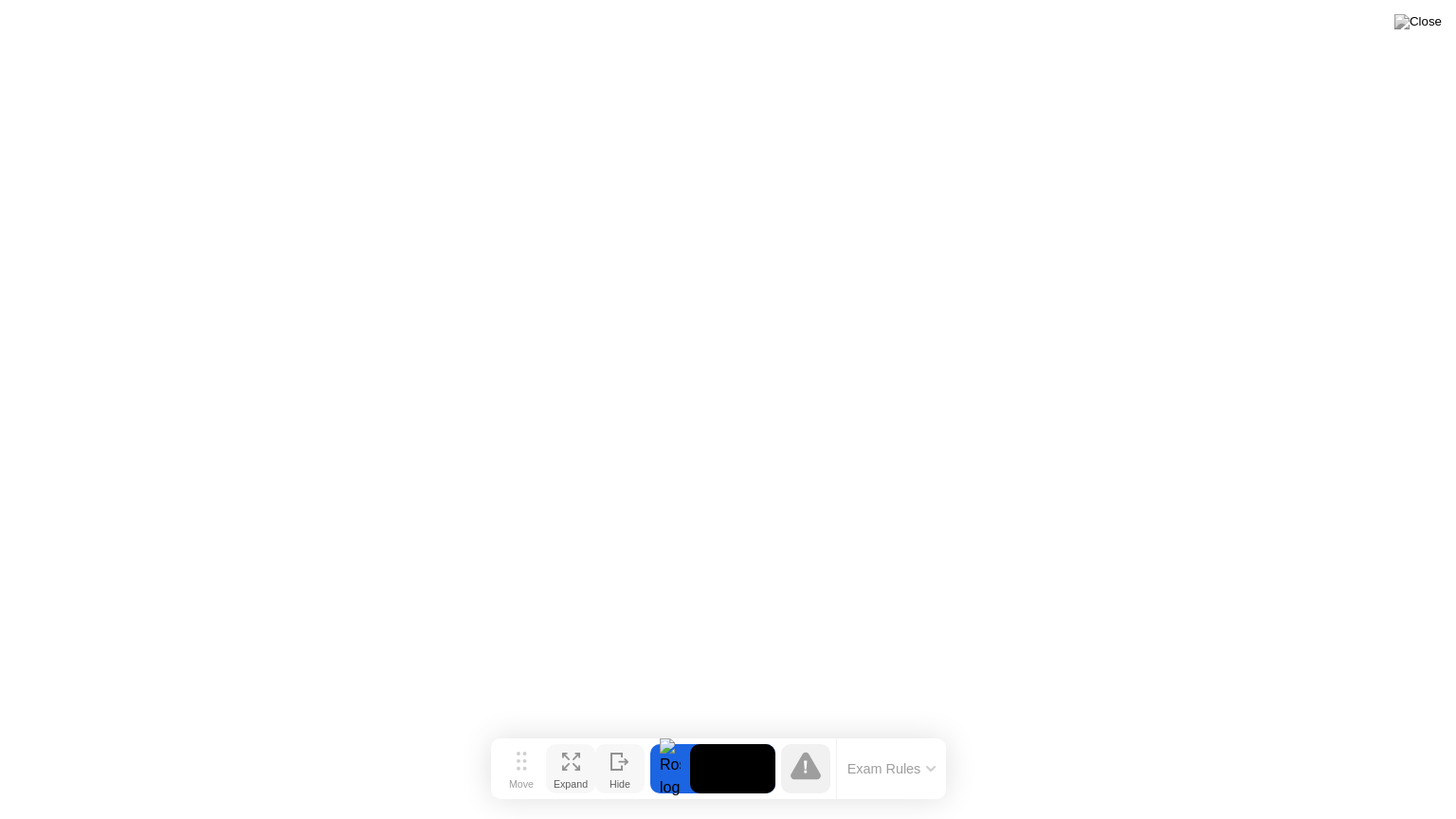
click at [622, 758] on icon at bounding box center [620, 762] width 19 height 18
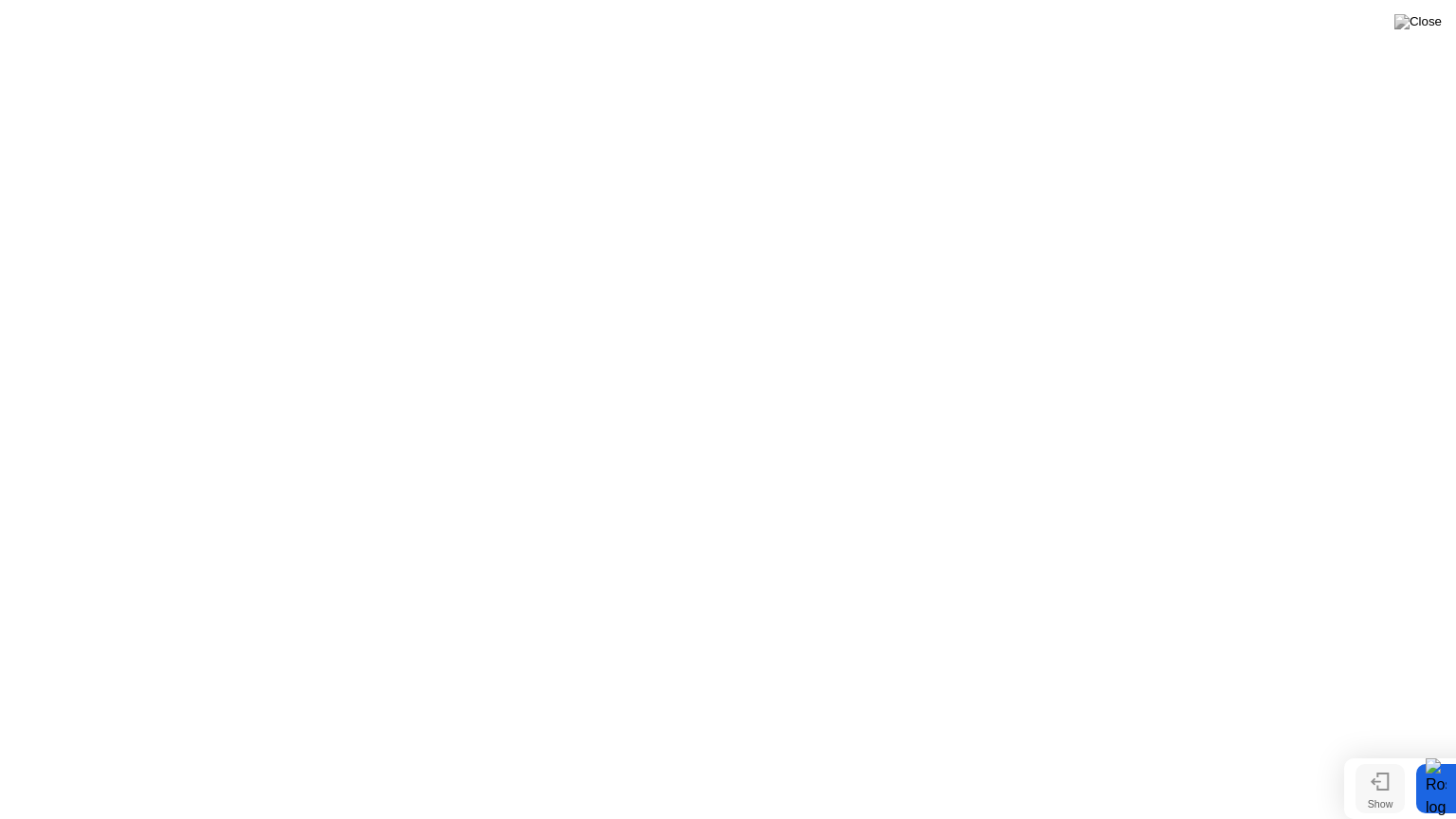
click at [1388, 785] on icon at bounding box center [1382, 782] width 11 height 16
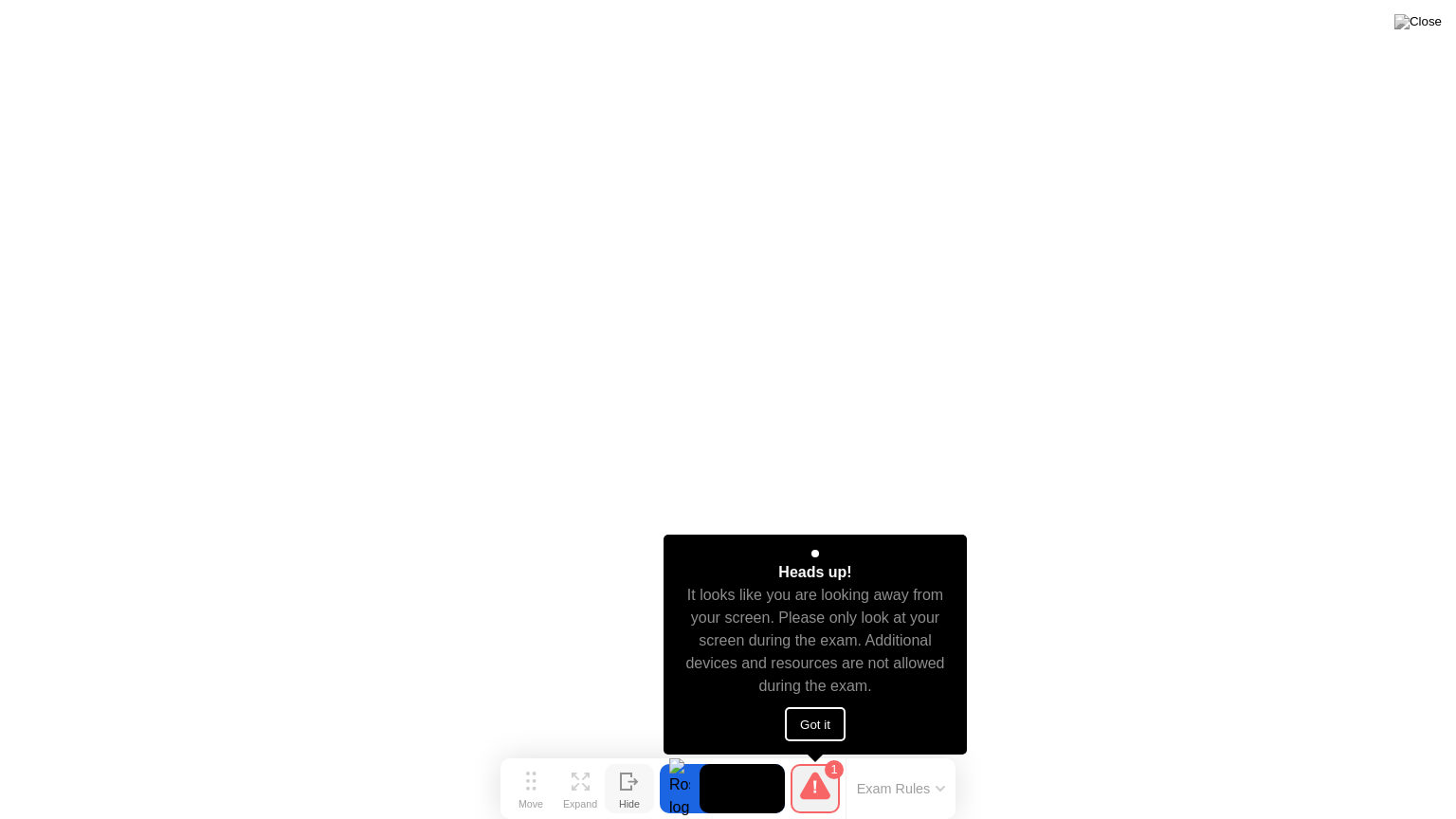
click at [826, 729] on button "Got it" at bounding box center [816, 724] width 61 height 34
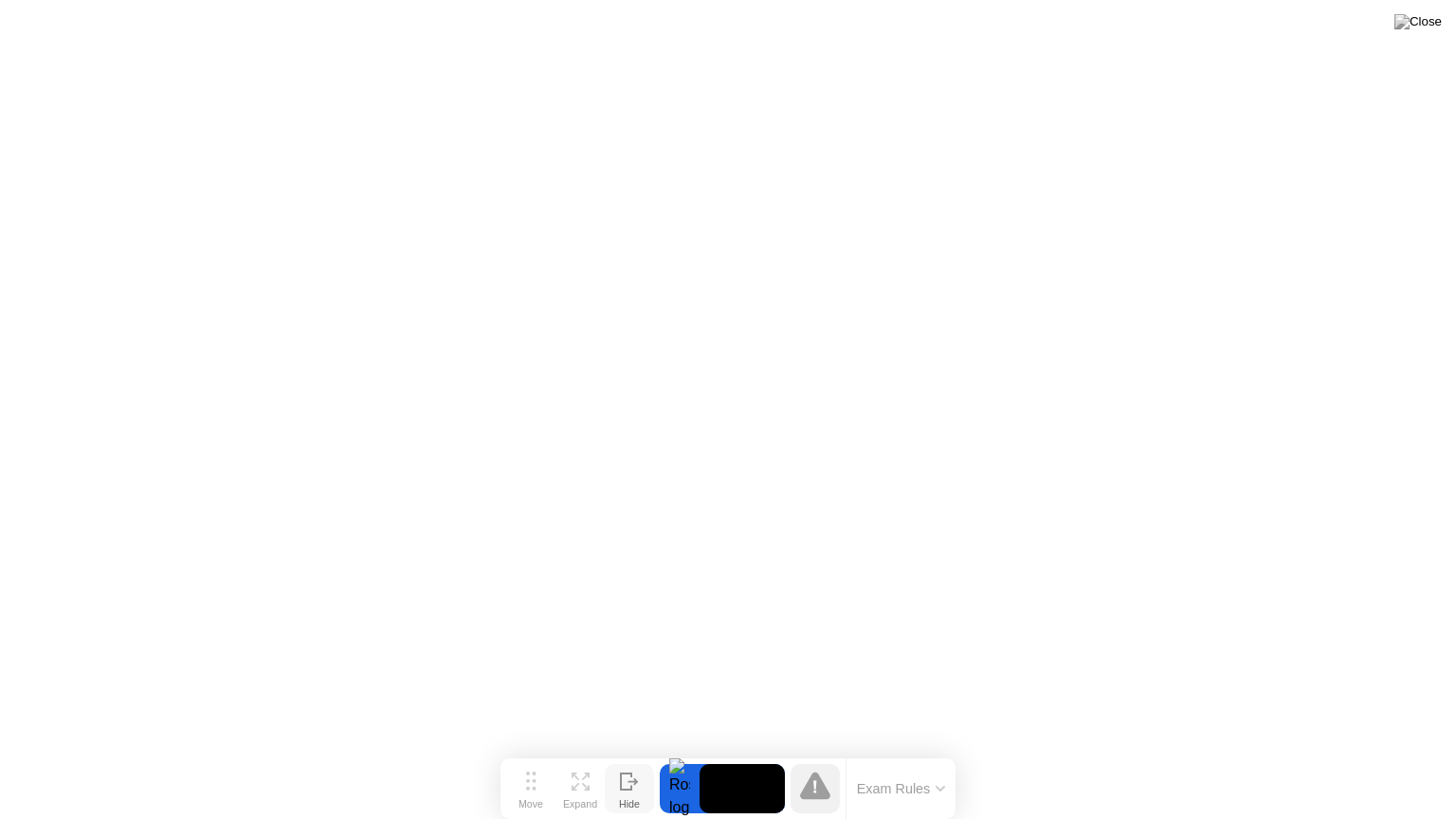
click at [678, 793] on div at bounding box center [679, 789] width 40 height 49
click at [745, 792] on video at bounding box center [742, 789] width 85 height 49
click at [816, 788] on icon at bounding box center [815, 788] width 3 height 13
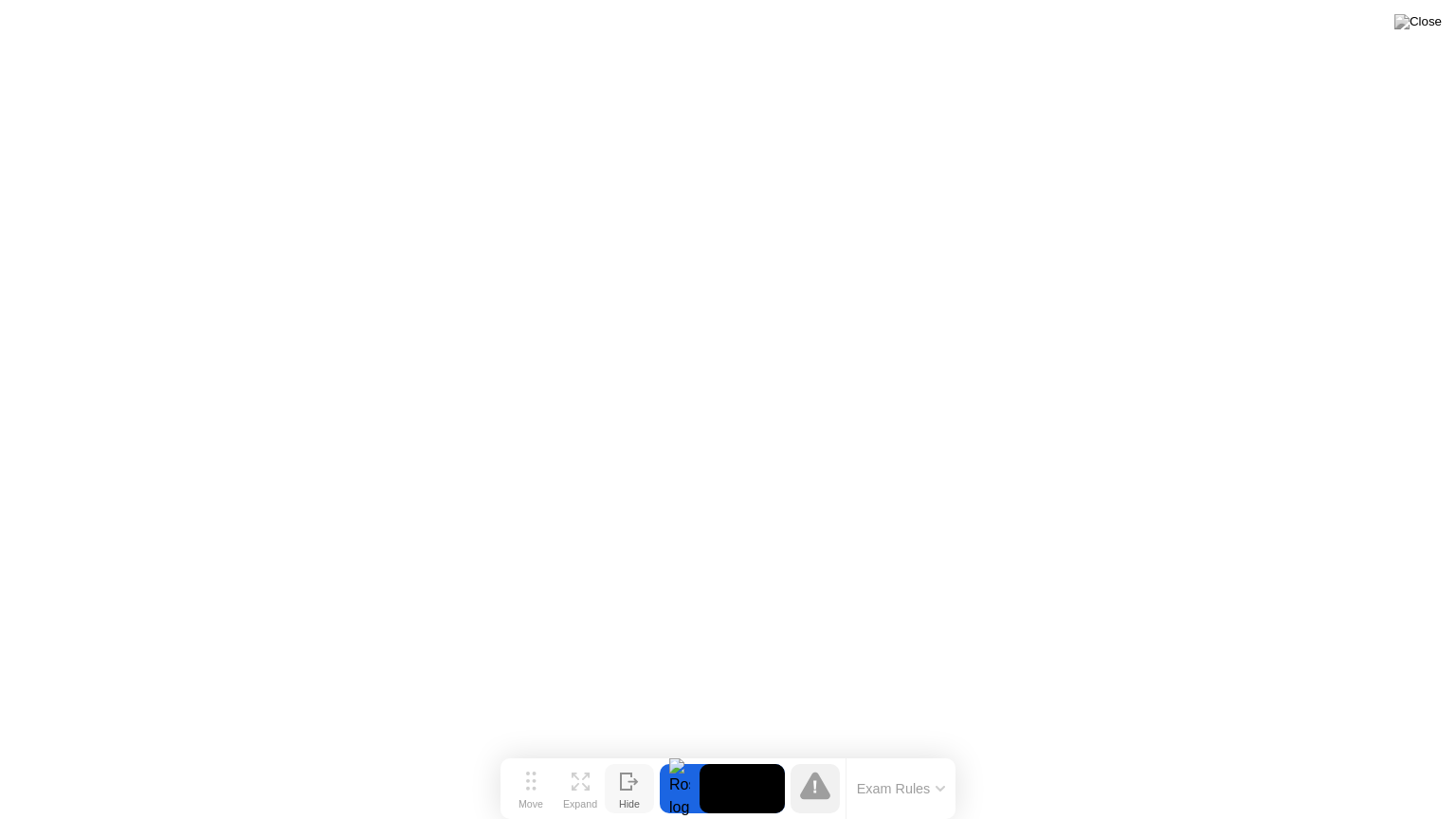
click at [935, 788] on icon at bounding box center [940, 790] width 10 height 6
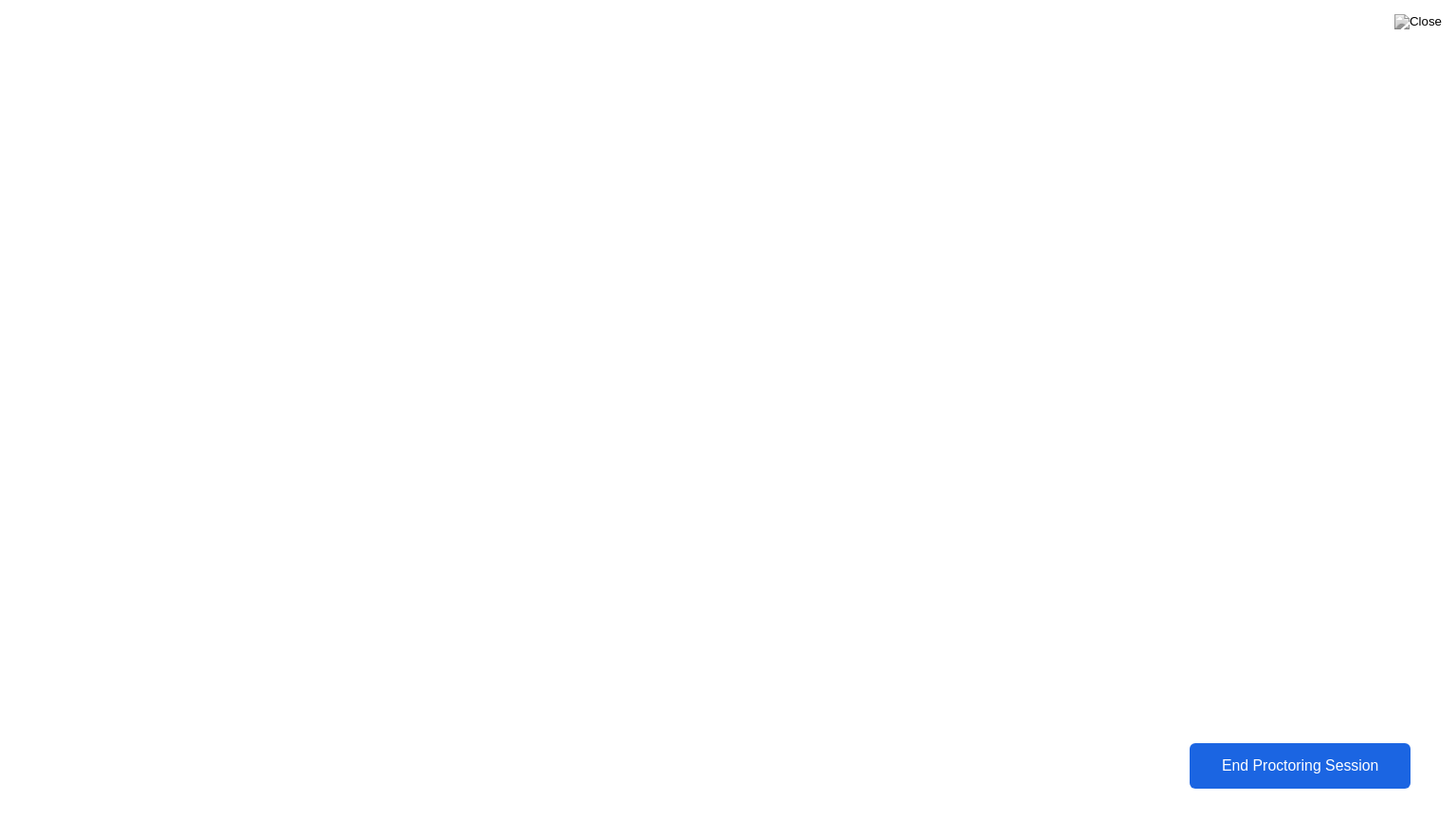
click at [1285, 760] on div "End Proctoring Session" at bounding box center [1300, 766] width 210 height 17
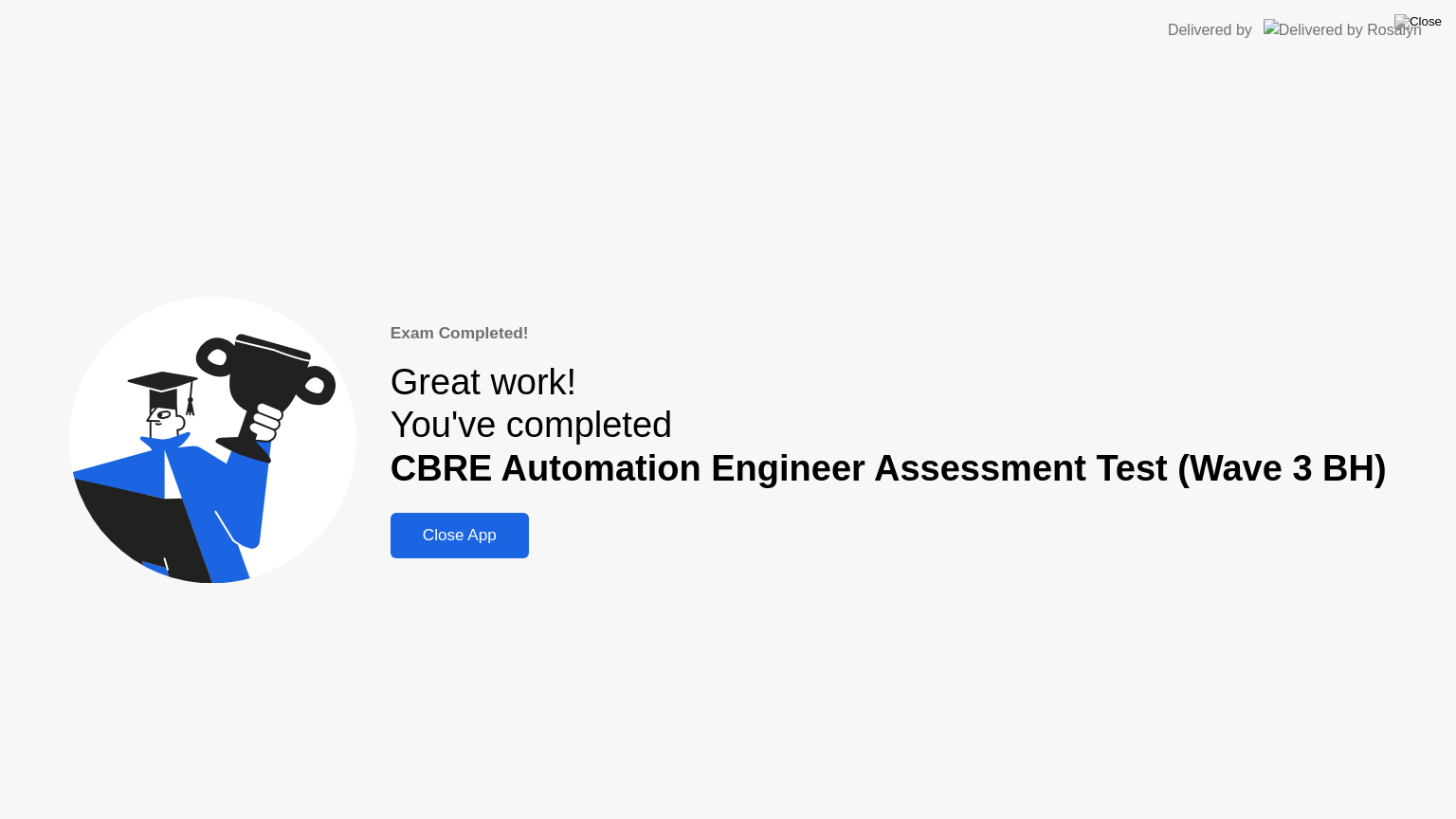
click at [520, 527] on div "Close App" at bounding box center [460, 536] width 127 height 19
